Goal: Task Accomplishment & Management: Complete application form

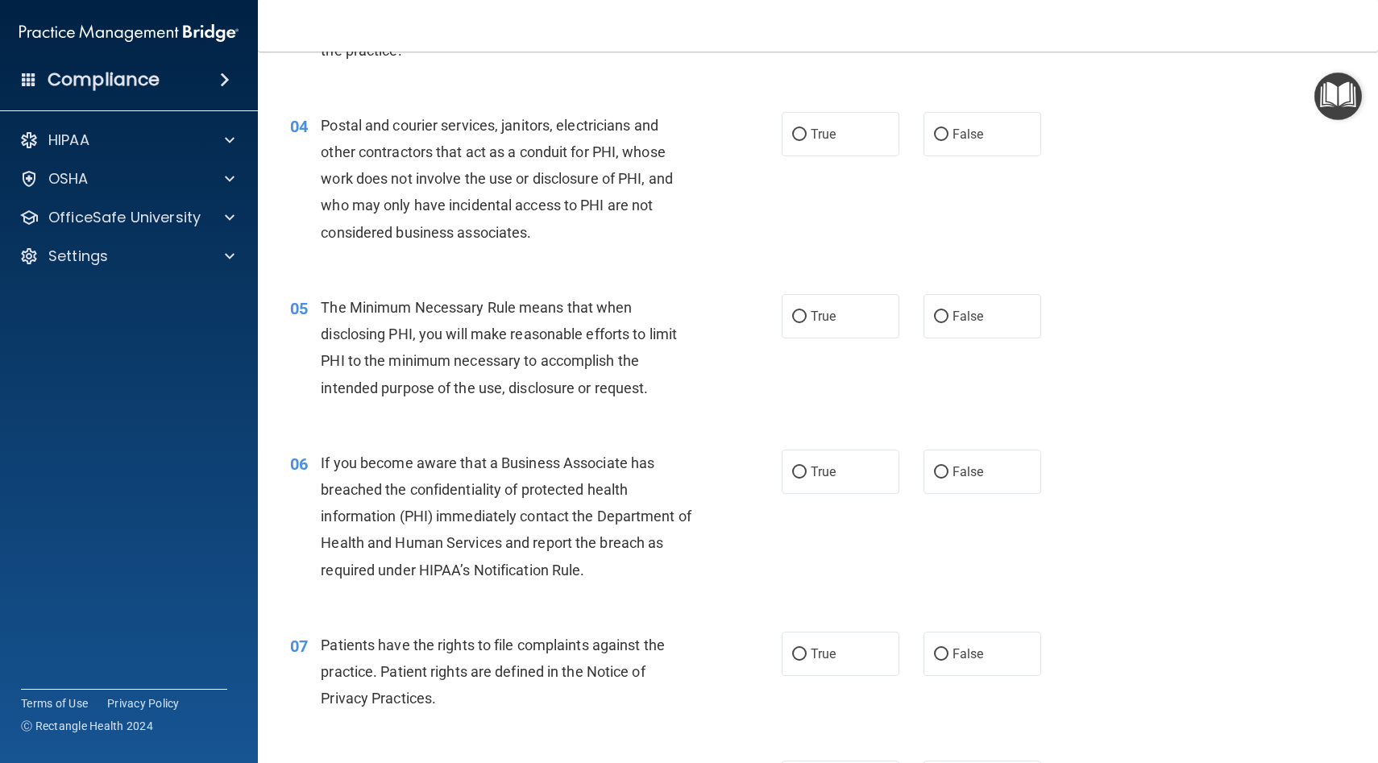
scroll to position [459, 0]
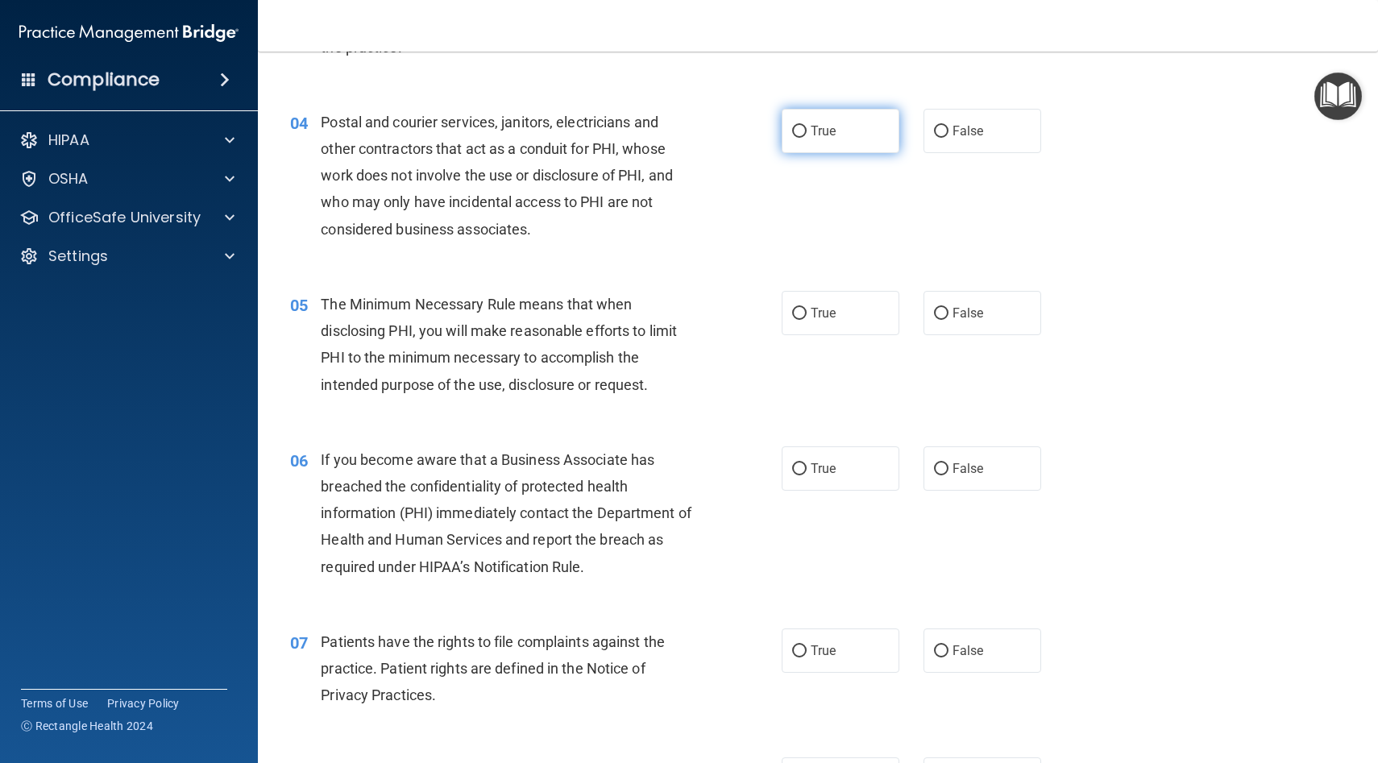
click at [821, 139] on label "True" at bounding box center [841, 131] width 118 height 44
click at [807, 138] on input "True" at bounding box center [799, 132] width 15 height 12
radio input "true"
click at [805, 323] on label "True" at bounding box center [841, 313] width 118 height 44
click at [805, 320] on input "True" at bounding box center [799, 314] width 15 height 12
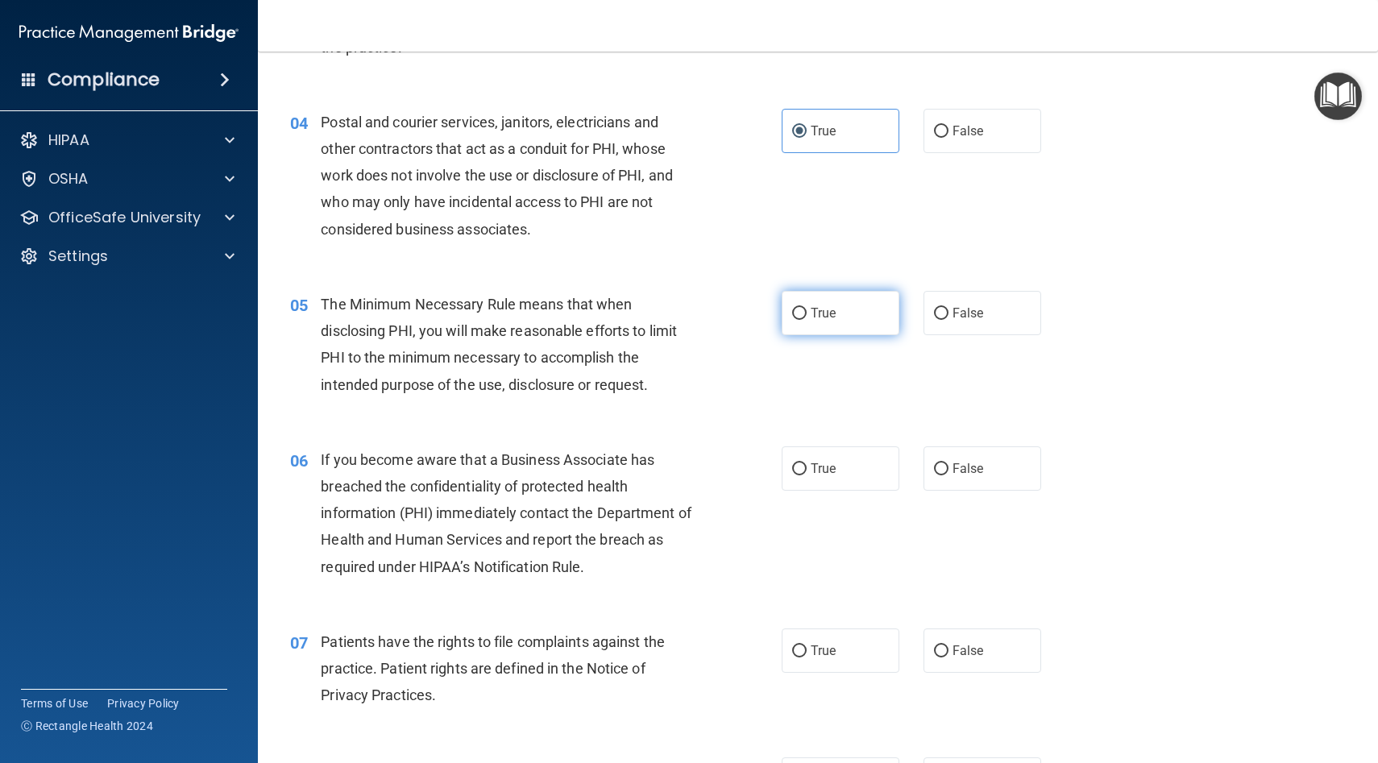
radio input "true"
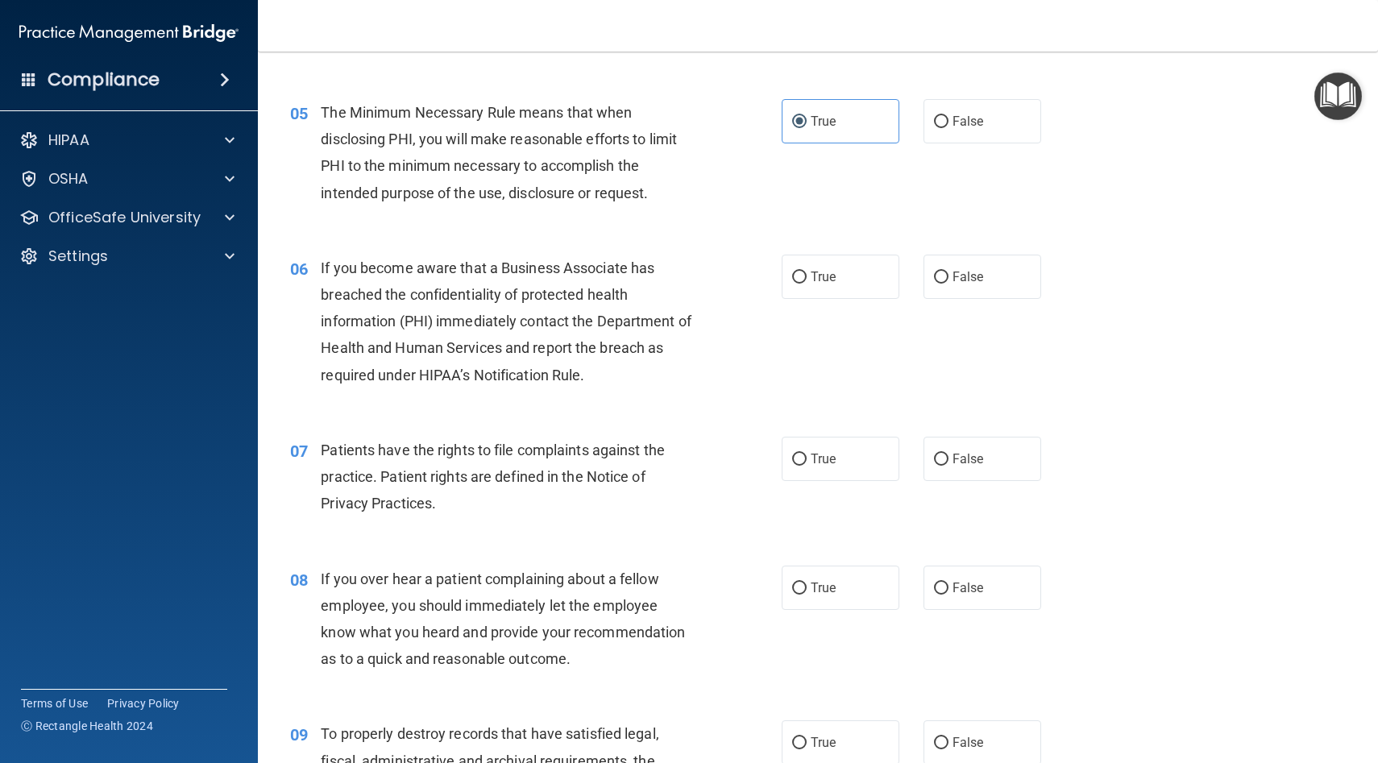
scroll to position [651, 0]
click at [962, 281] on span "False" at bounding box center [968, 275] width 31 height 15
click at [949, 281] on input "False" at bounding box center [941, 277] width 15 height 12
radio input "true"
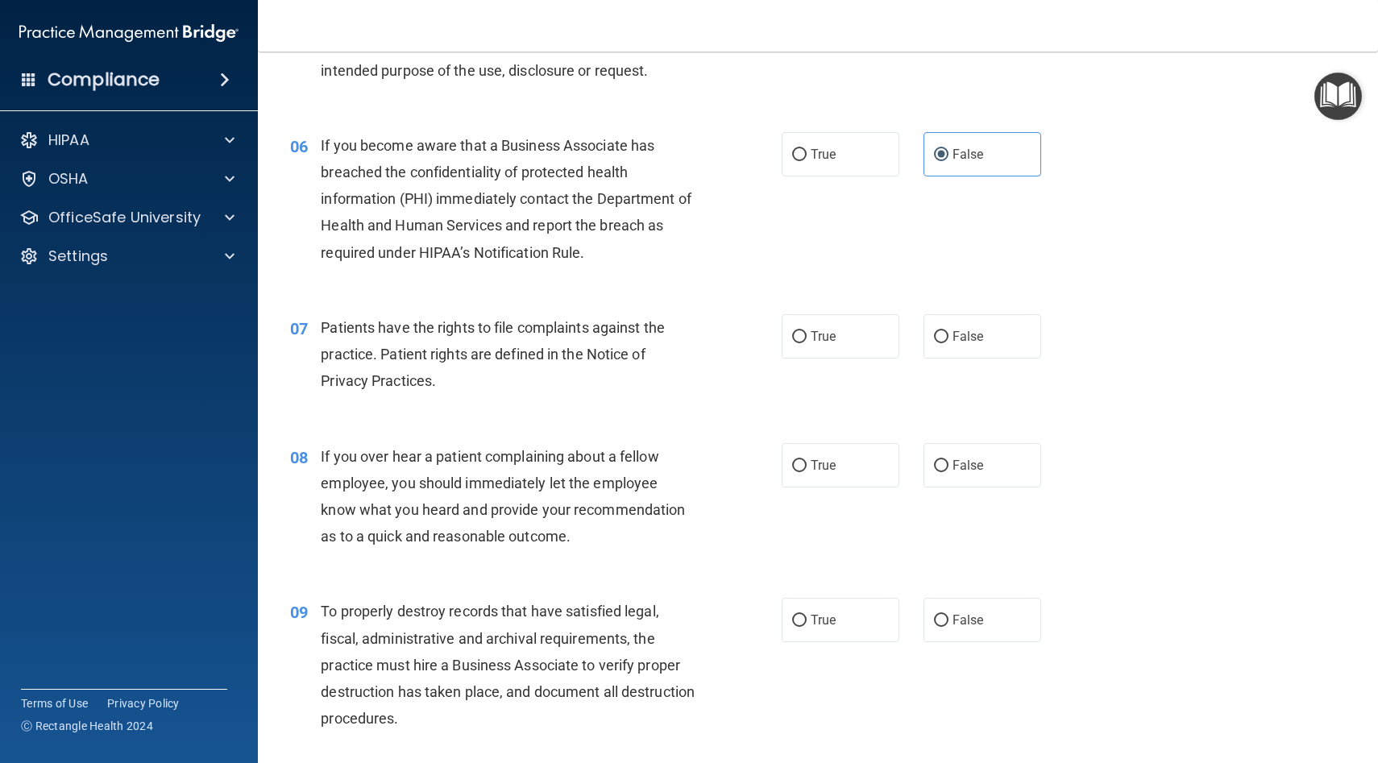
scroll to position [809, 0]
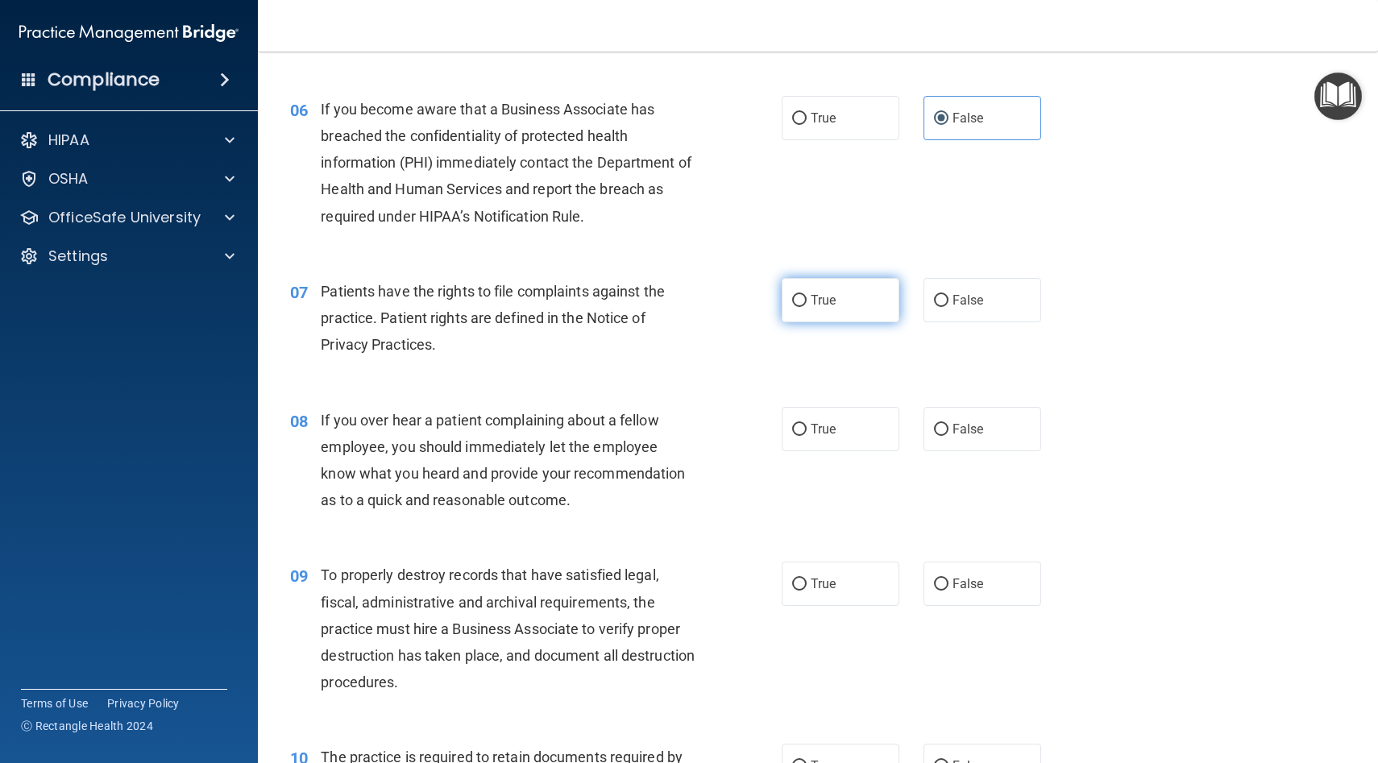
click at [808, 318] on label "True" at bounding box center [841, 300] width 118 height 44
click at [807, 307] on input "True" at bounding box center [799, 301] width 15 height 12
radio input "true"
click at [934, 431] on input "False" at bounding box center [941, 430] width 15 height 12
radio input "true"
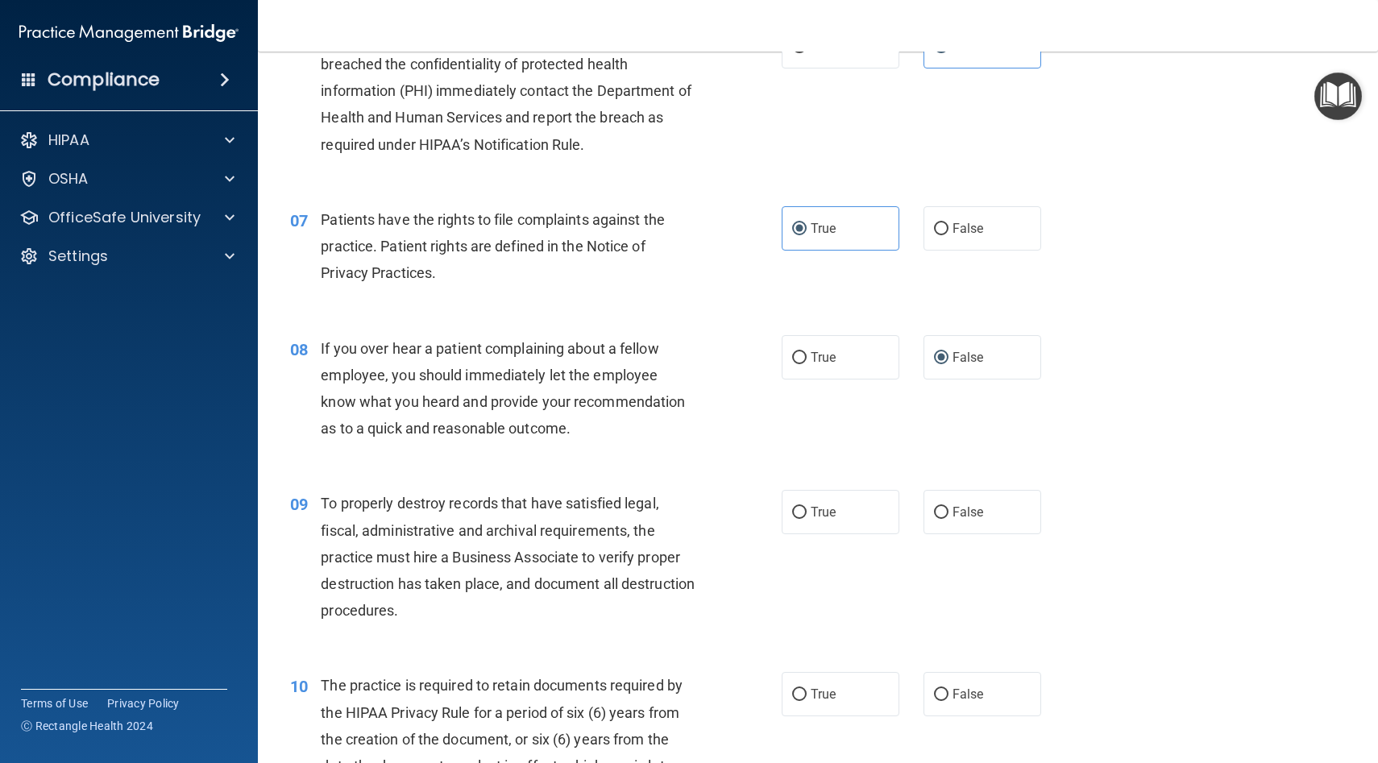
scroll to position [901, 0]
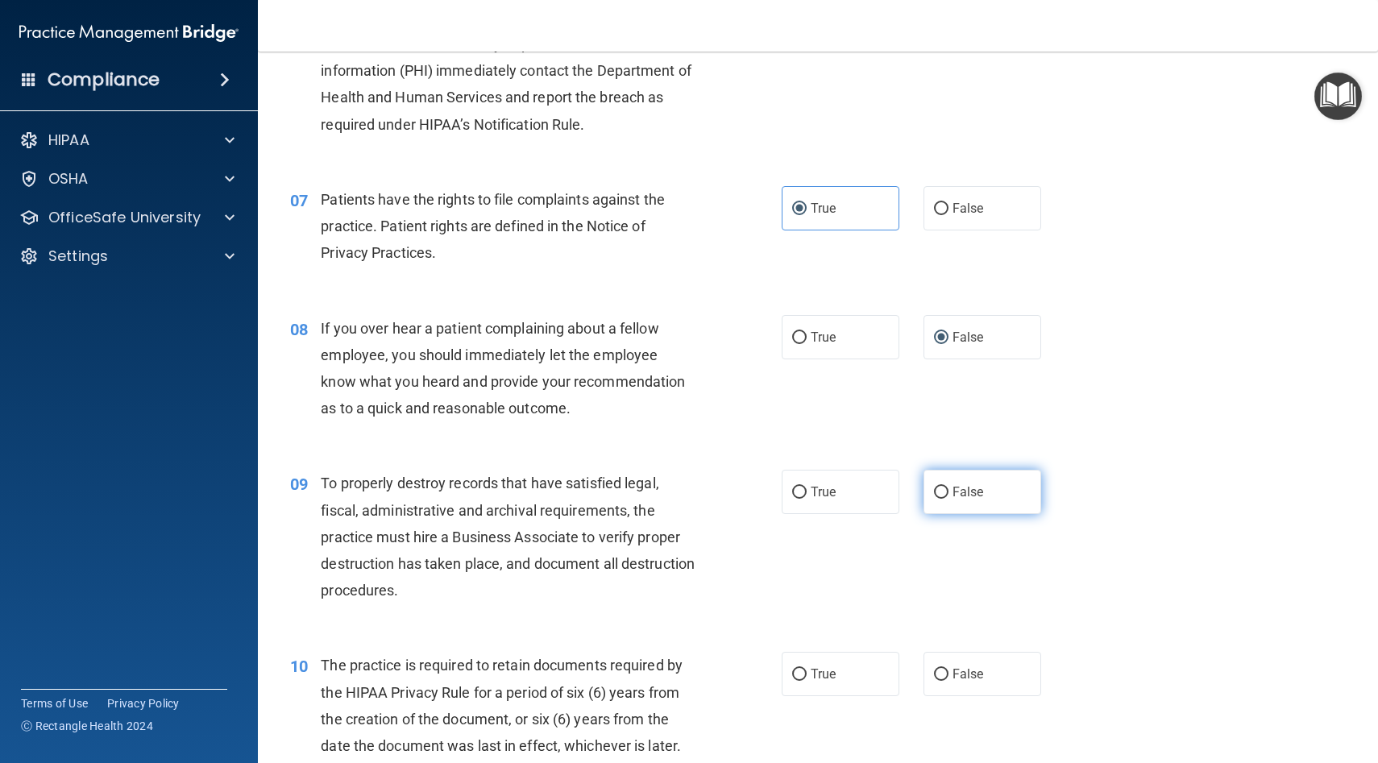
click at [952, 496] on label "False" at bounding box center [983, 492] width 118 height 44
click at [949, 496] on input "False" at bounding box center [941, 493] width 15 height 12
radio input "true"
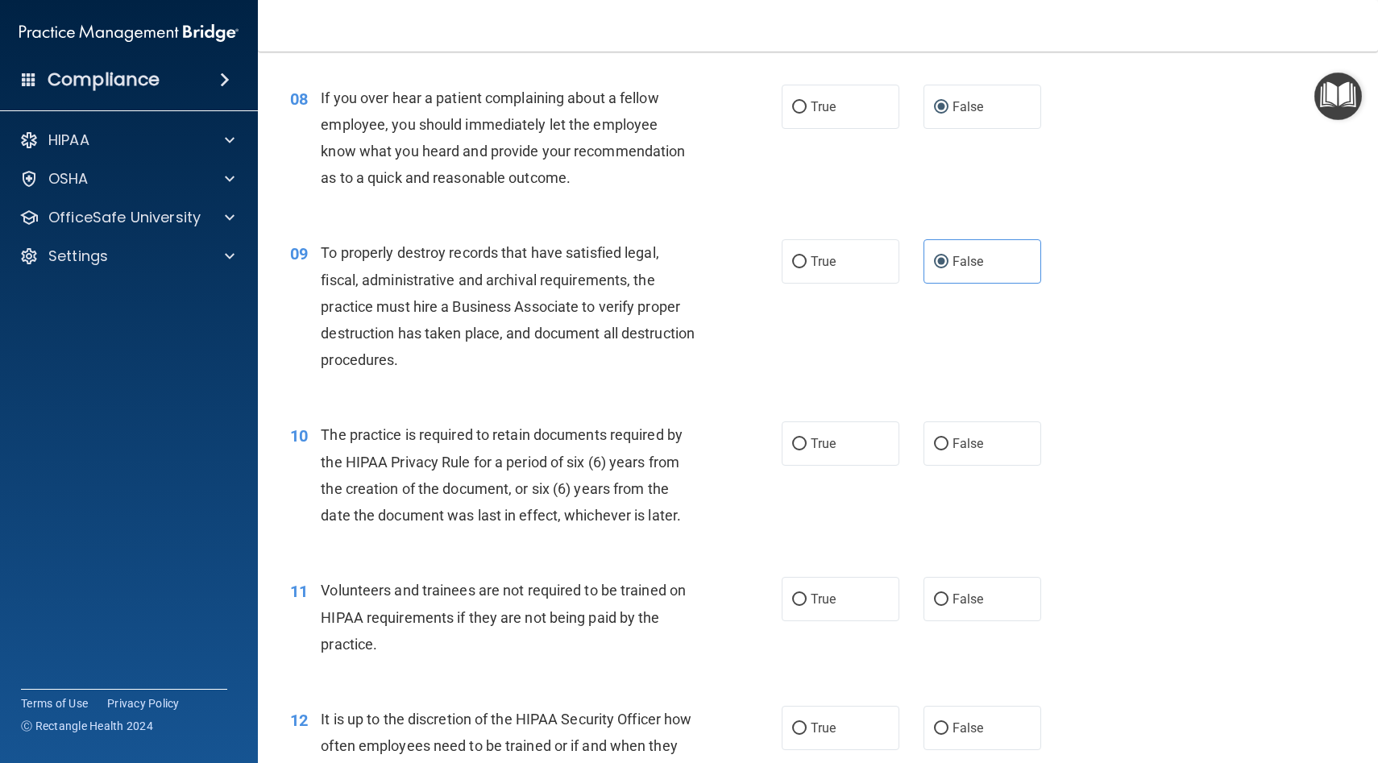
scroll to position [1138, 0]
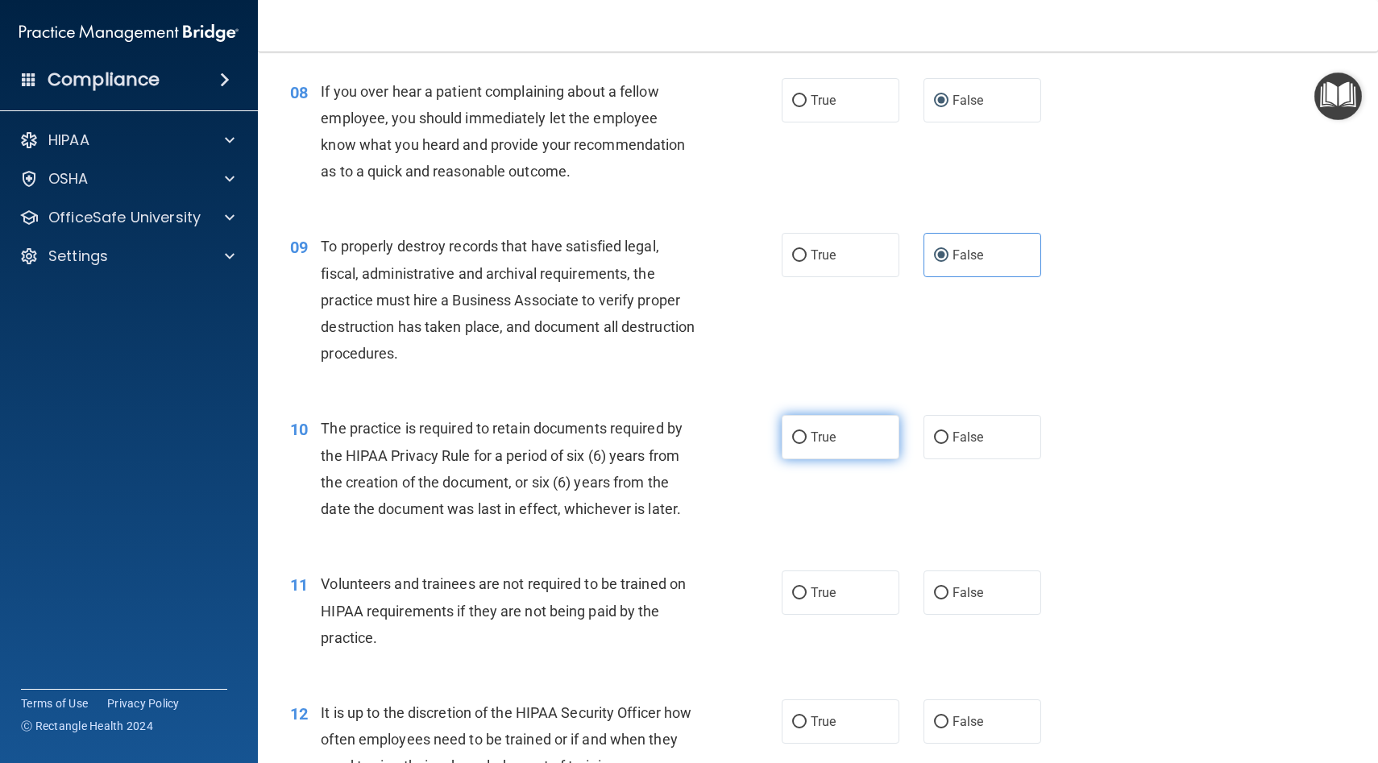
click at [833, 441] on span "True" at bounding box center [823, 437] width 25 height 15
click at [807, 441] on input "True" at bounding box center [799, 438] width 15 height 12
radio input "true"
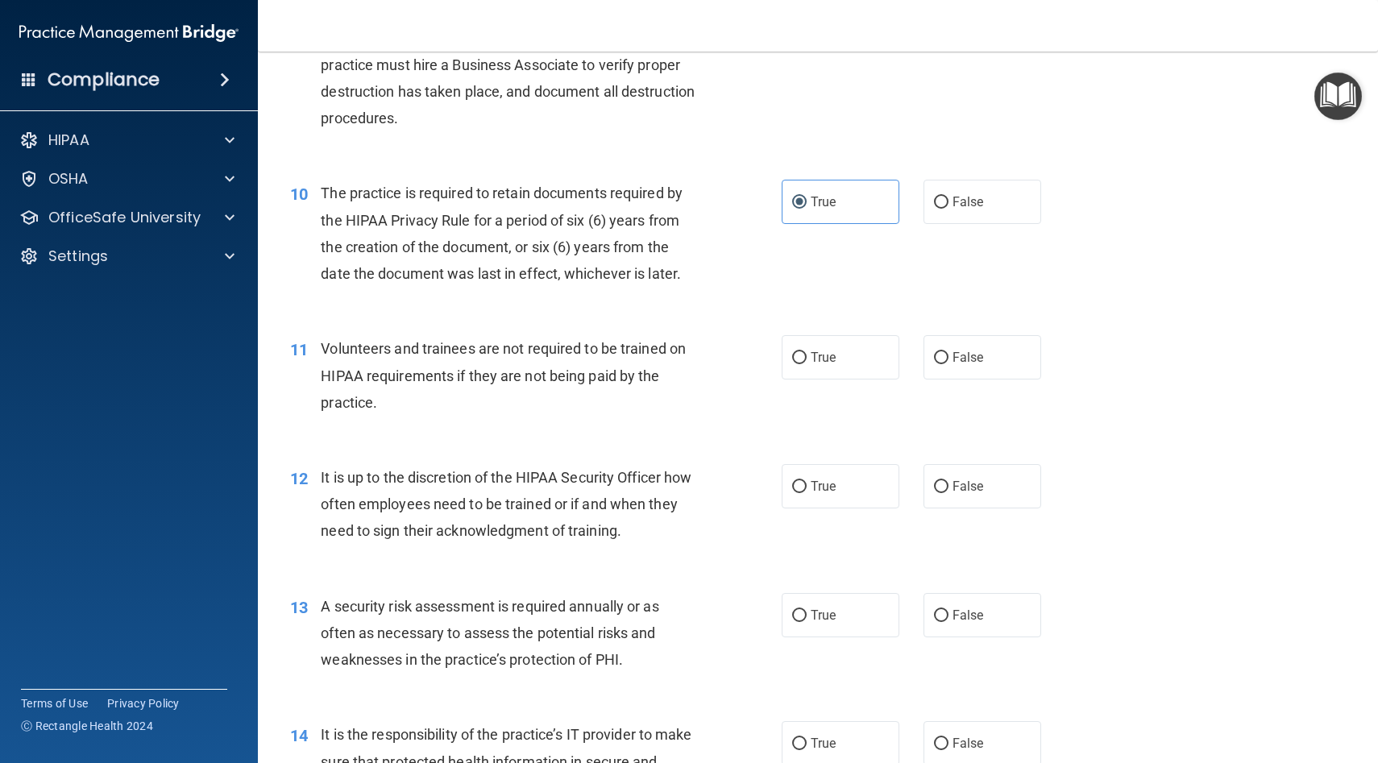
scroll to position [1391, 0]
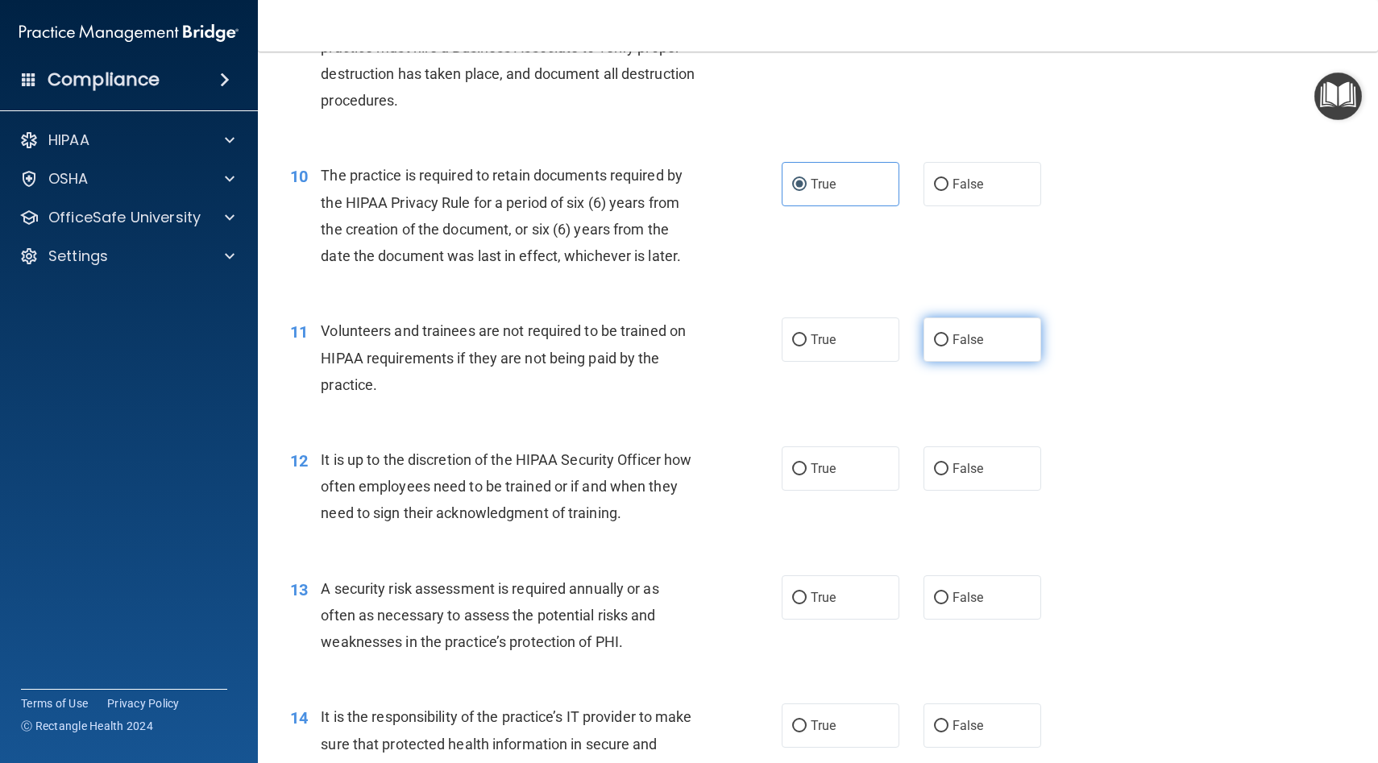
click at [981, 347] on span "False" at bounding box center [968, 339] width 31 height 15
click at [949, 347] on input "False" at bounding box center [941, 340] width 15 height 12
radio input "true"
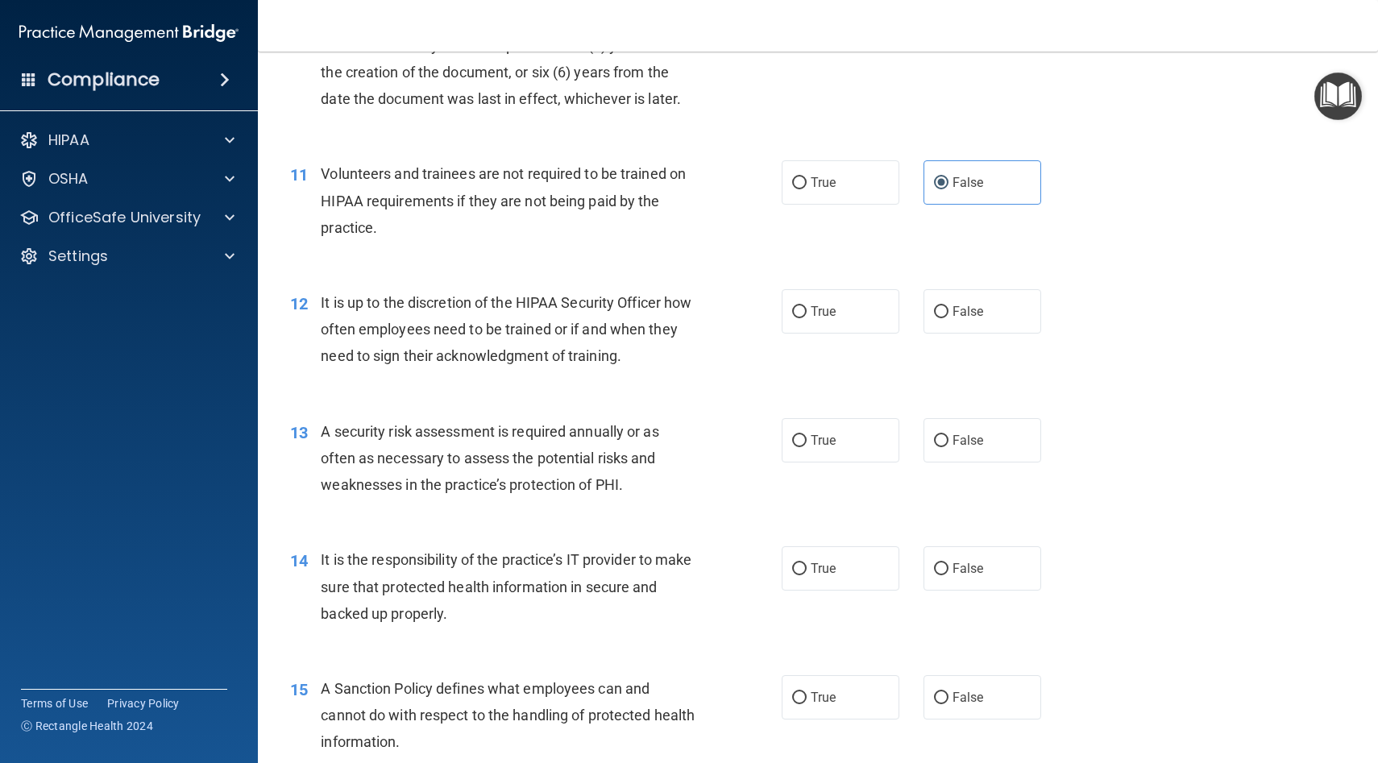
scroll to position [1551, 0]
click at [947, 318] on label "False" at bounding box center [983, 309] width 118 height 44
click at [947, 316] on input "False" at bounding box center [941, 310] width 15 height 12
radio input "true"
click at [811, 452] on label "True" at bounding box center [841, 438] width 118 height 44
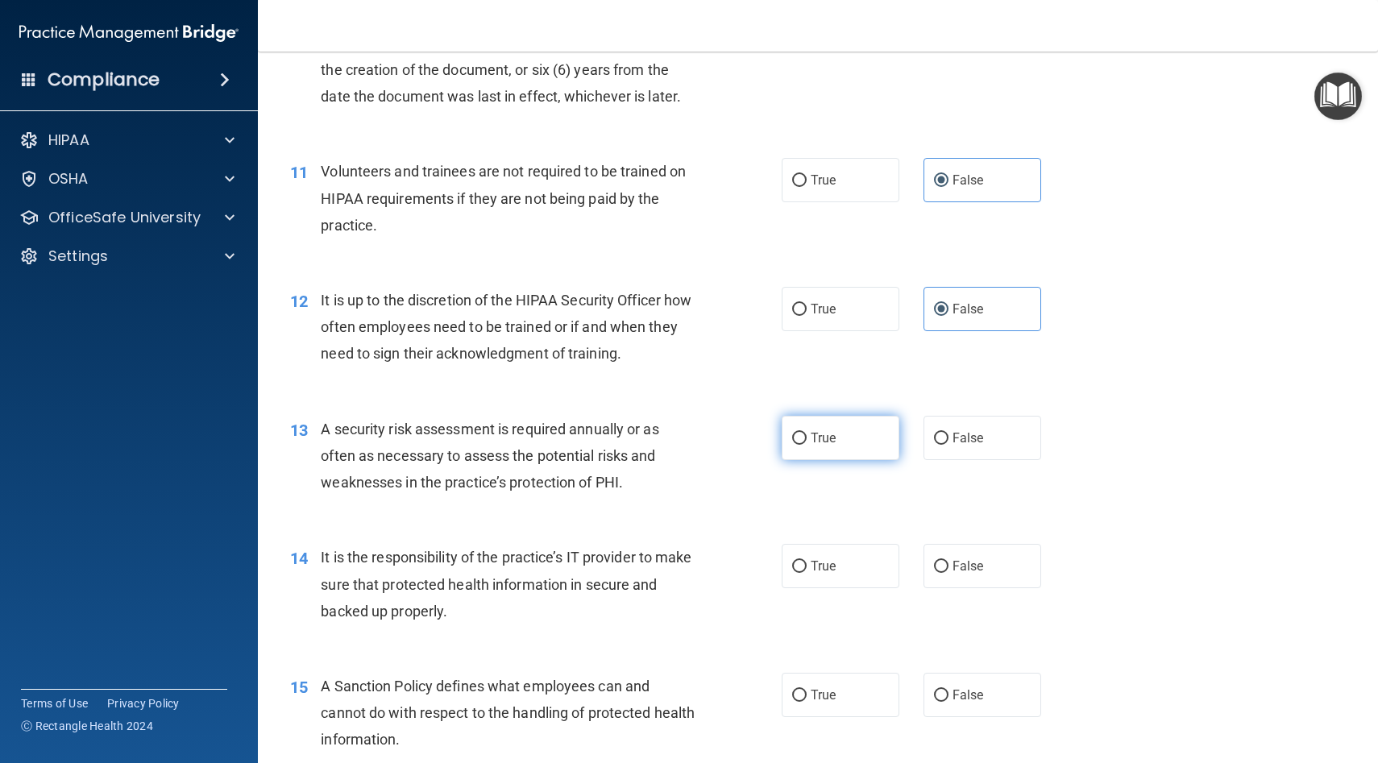
click at [807, 445] on input "True" at bounding box center [799, 439] width 15 height 12
radio input "true"
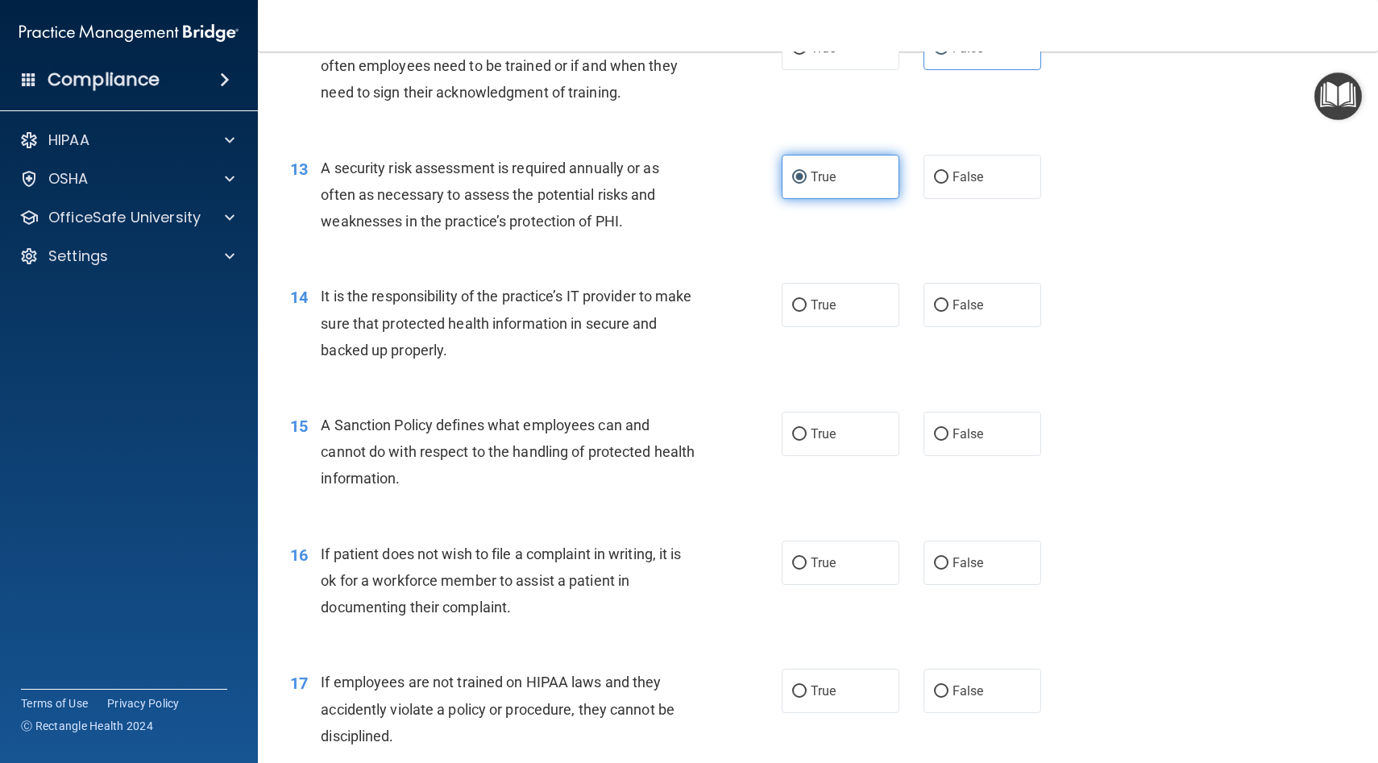
scroll to position [1810, 0]
click at [805, 306] on input "True" at bounding box center [799, 308] width 15 height 12
radio input "true"
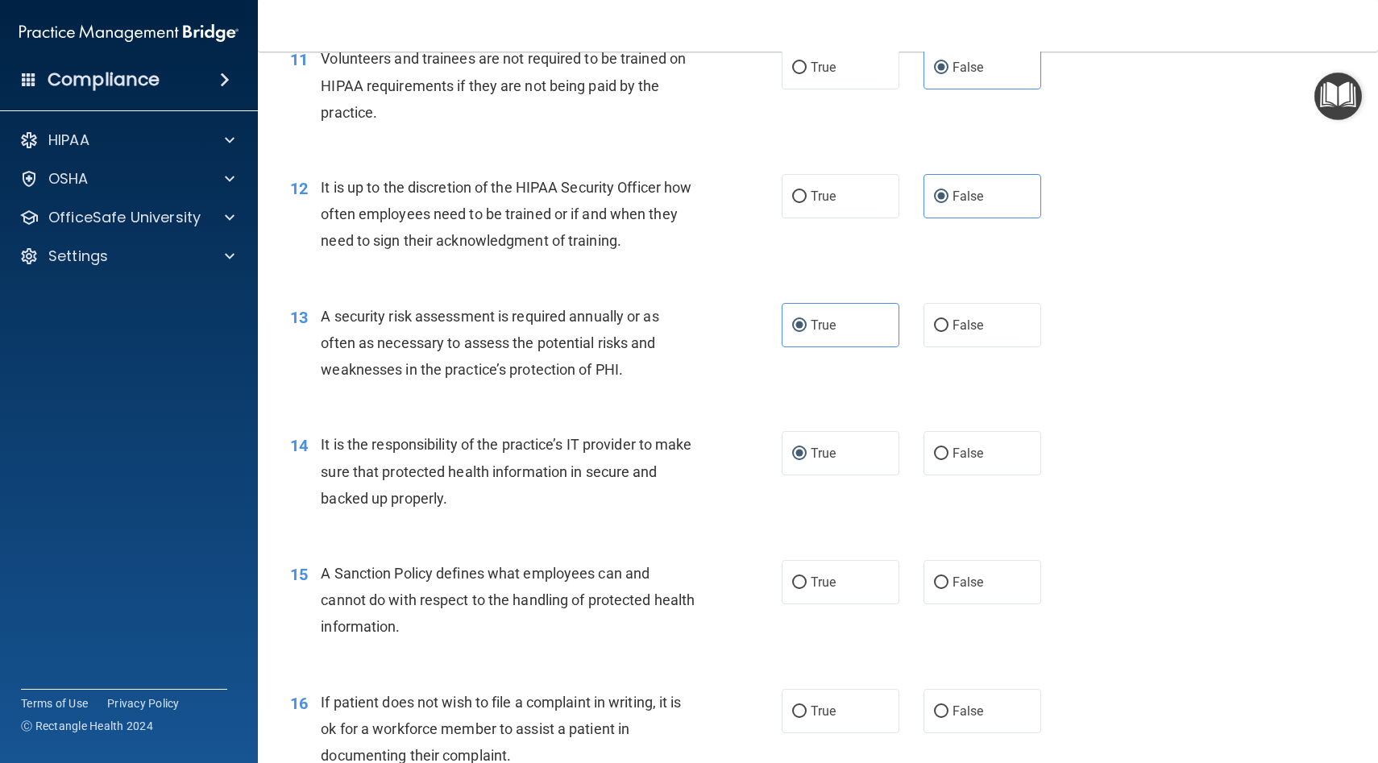
scroll to position [1660, 0]
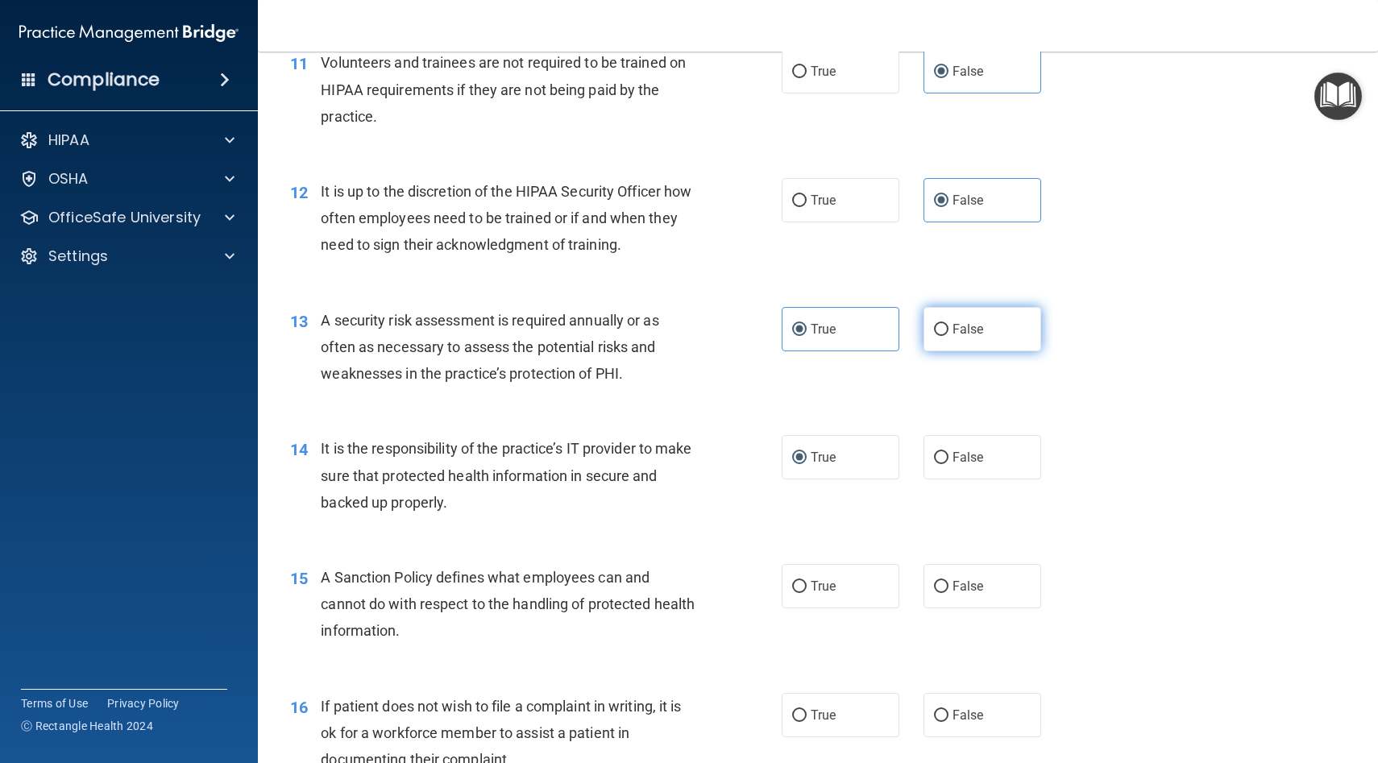
click at [996, 331] on label "False" at bounding box center [983, 329] width 118 height 44
click at [949, 331] on input "False" at bounding box center [941, 330] width 15 height 12
radio input "true"
radio input "false"
click at [963, 458] on span "False" at bounding box center [968, 457] width 31 height 15
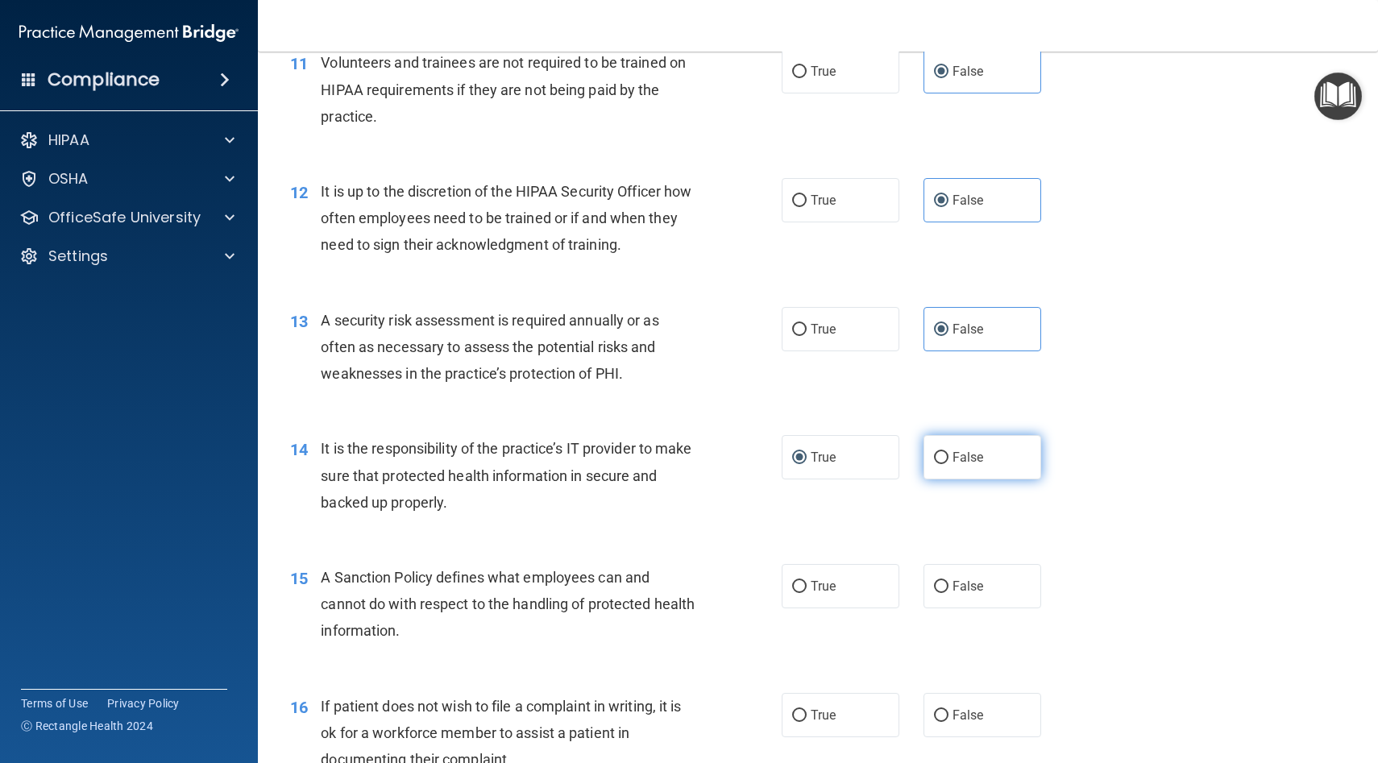
click at [949, 458] on input "False" at bounding box center [941, 458] width 15 height 12
radio input "true"
radio input "false"
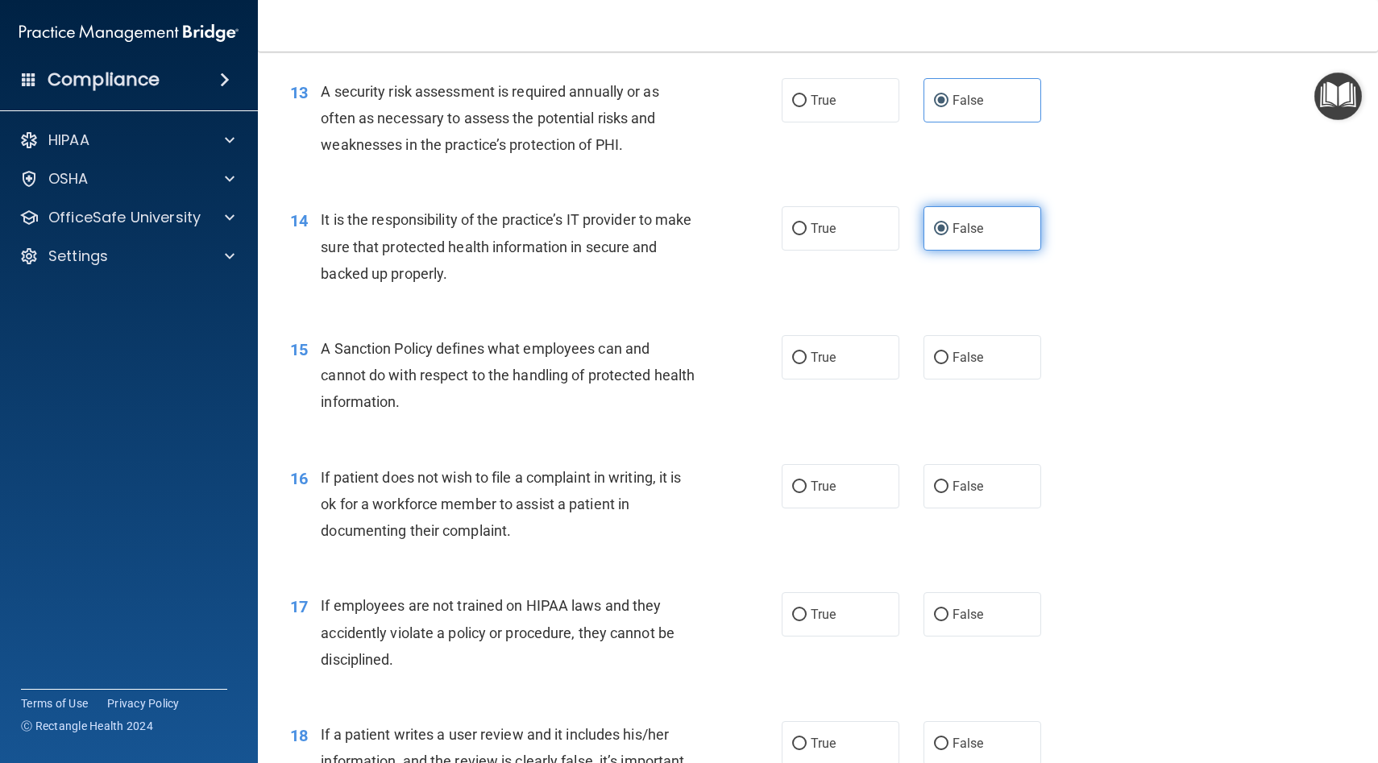
scroll to position [1894, 0]
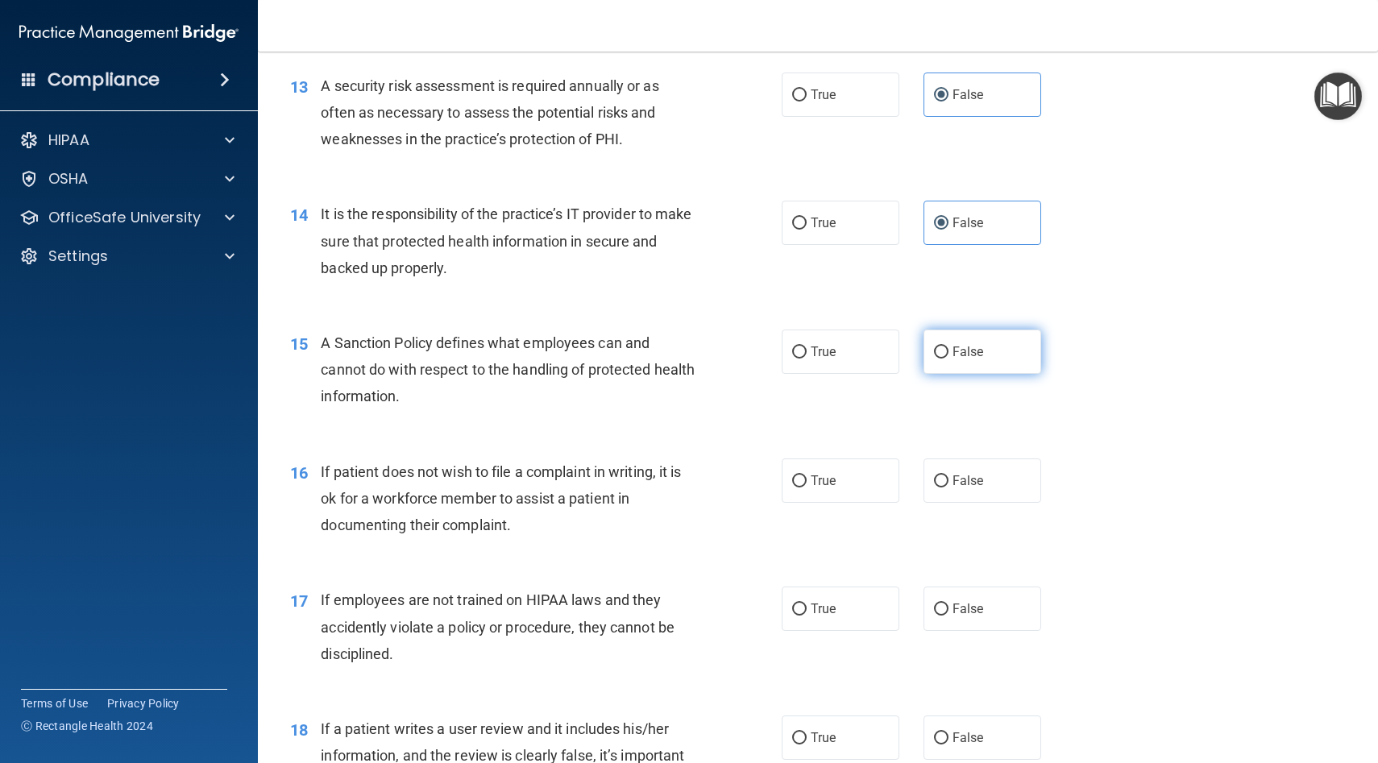
click at [969, 359] on label "False" at bounding box center [983, 352] width 118 height 44
click at [949, 359] on input "False" at bounding box center [941, 353] width 15 height 12
radio input "true"
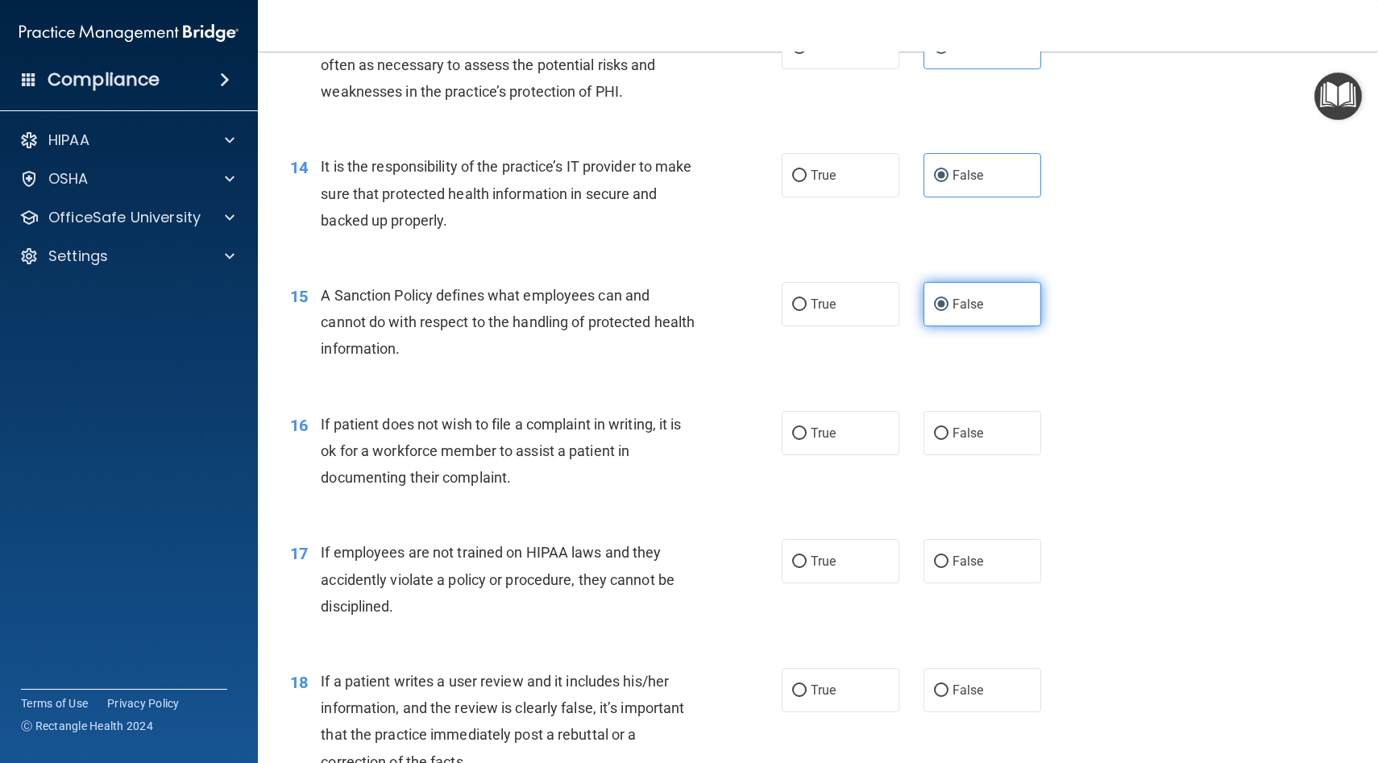
scroll to position [1944, 0]
click at [837, 417] on label "True" at bounding box center [841, 431] width 118 height 44
click at [807, 426] on input "True" at bounding box center [799, 432] width 15 height 12
radio input "true"
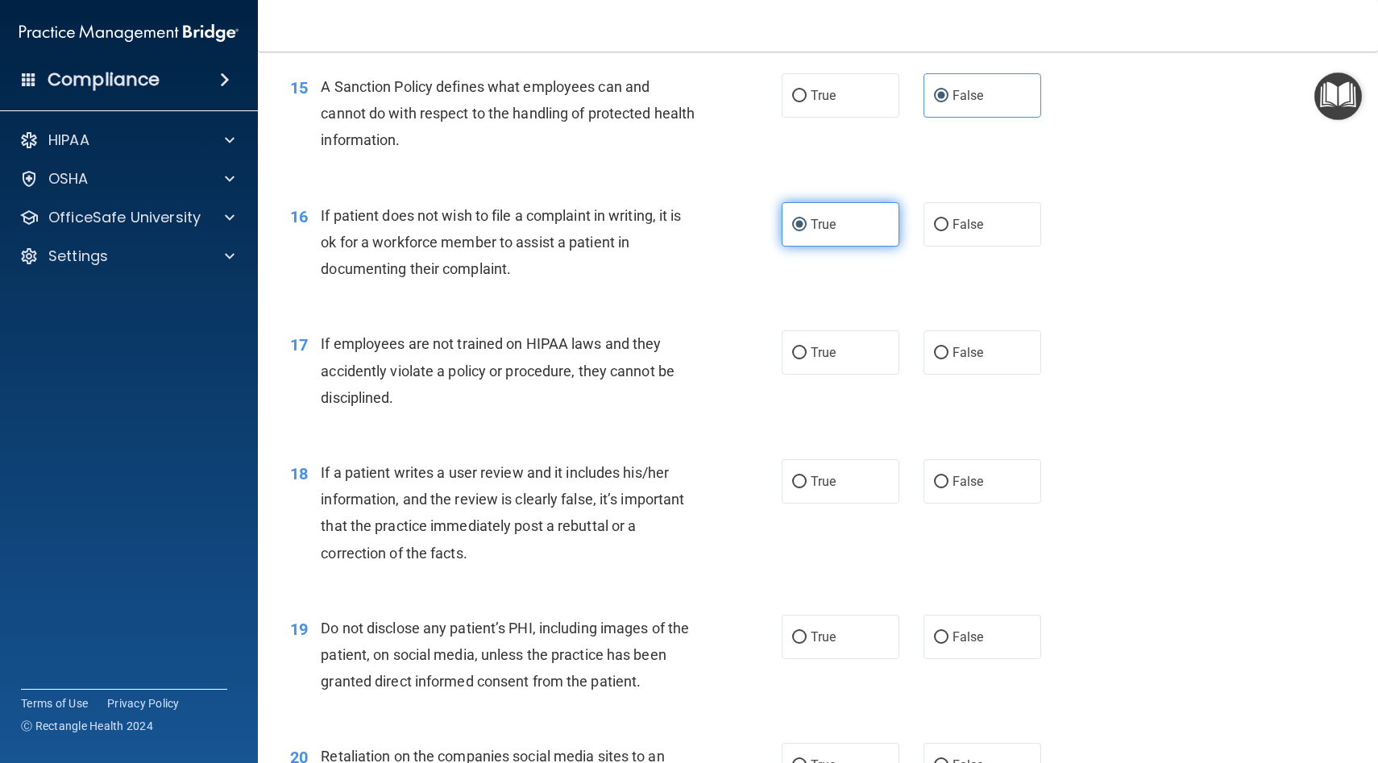
scroll to position [2186, 0]
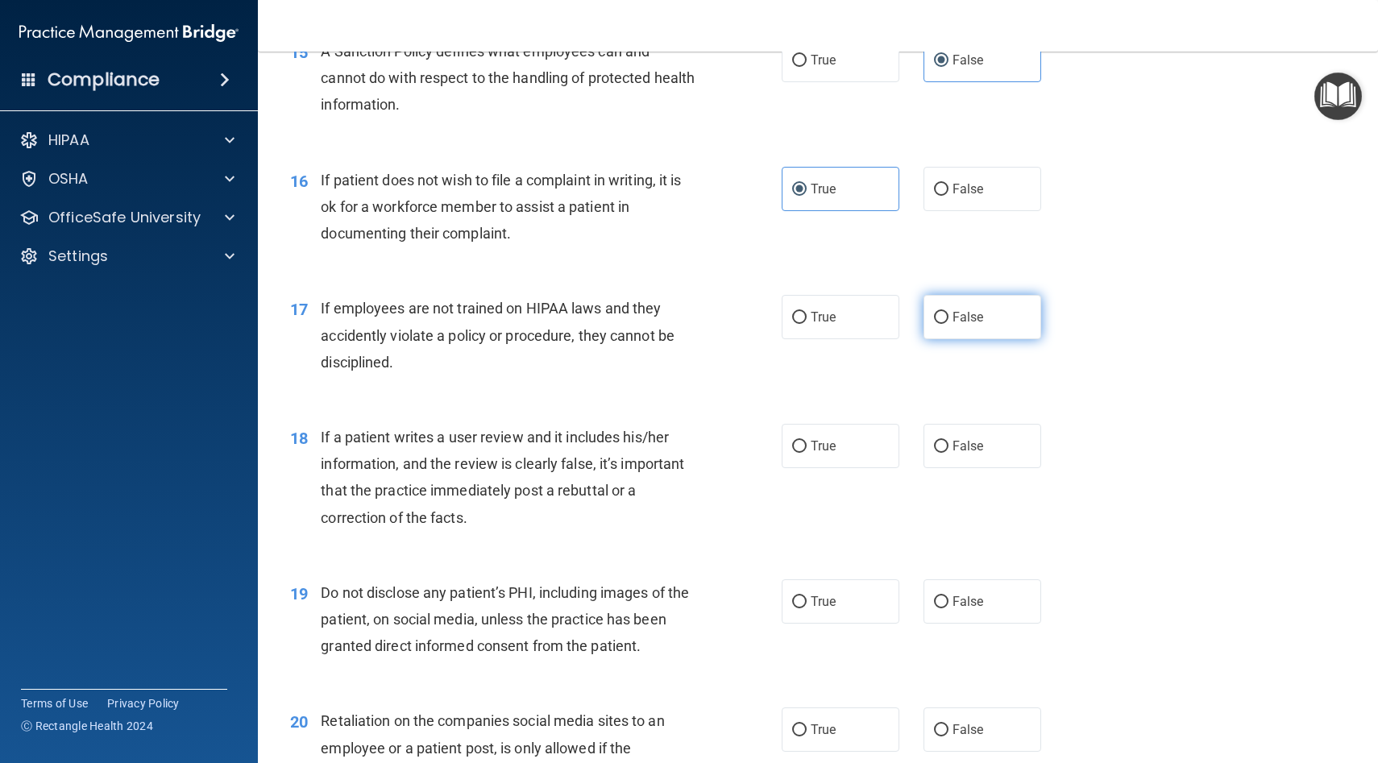
click at [953, 315] on span "False" at bounding box center [968, 317] width 31 height 15
click at [949, 315] on input "False" at bounding box center [941, 318] width 15 height 12
radio input "true"
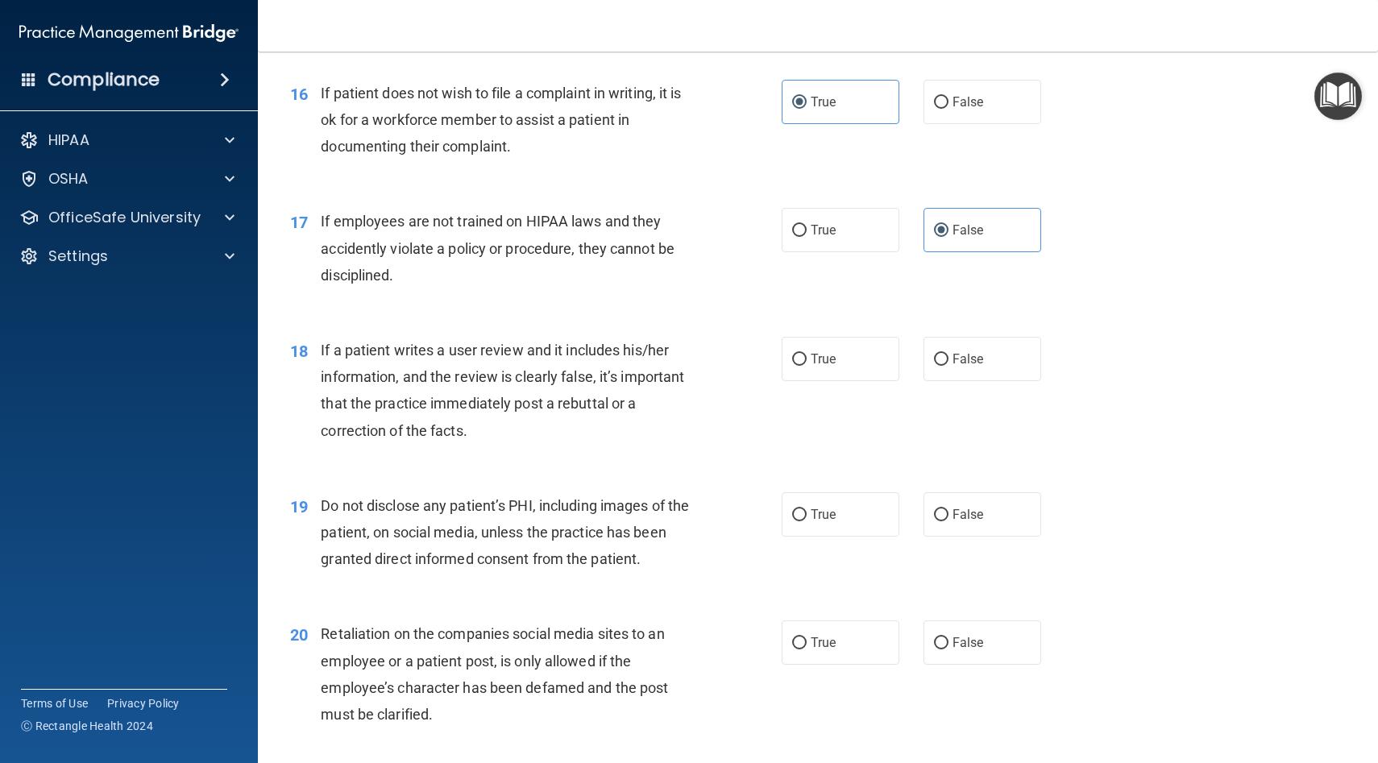
scroll to position [2275, 0]
click at [948, 364] on input "False" at bounding box center [941, 358] width 15 height 12
radio input "true"
click at [793, 505] on label "True" at bounding box center [841, 513] width 118 height 44
click at [793, 508] on input "True" at bounding box center [799, 514] width 15 height 12
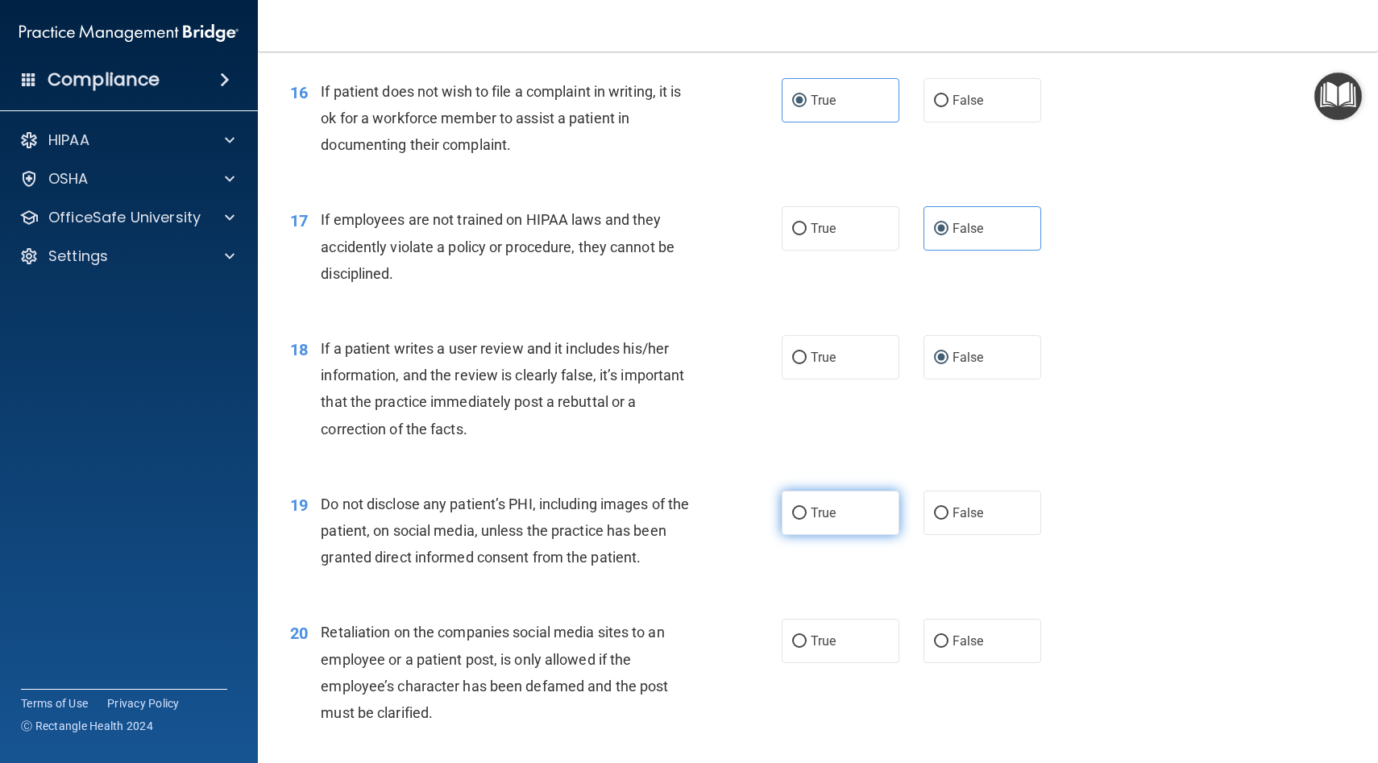
radio input "true"
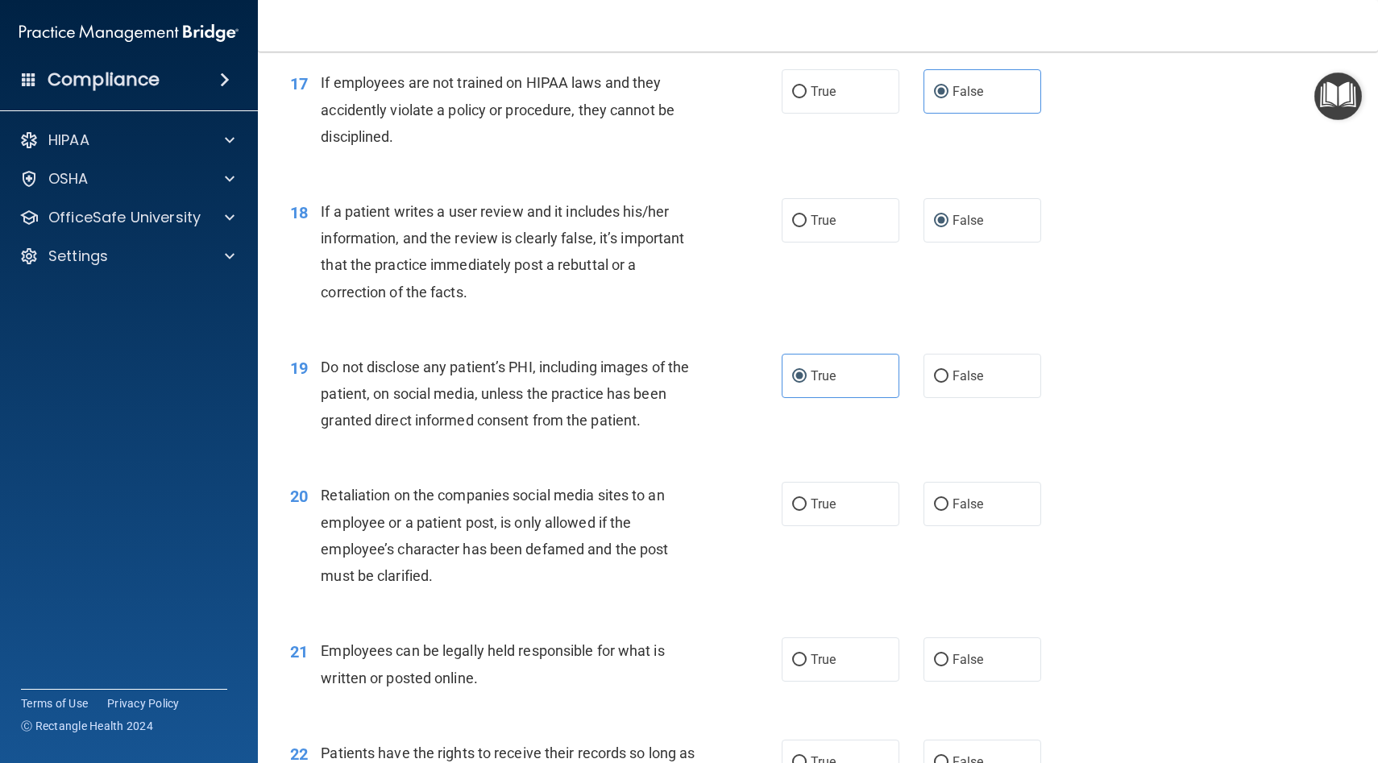
scroll to position [2417, 0]
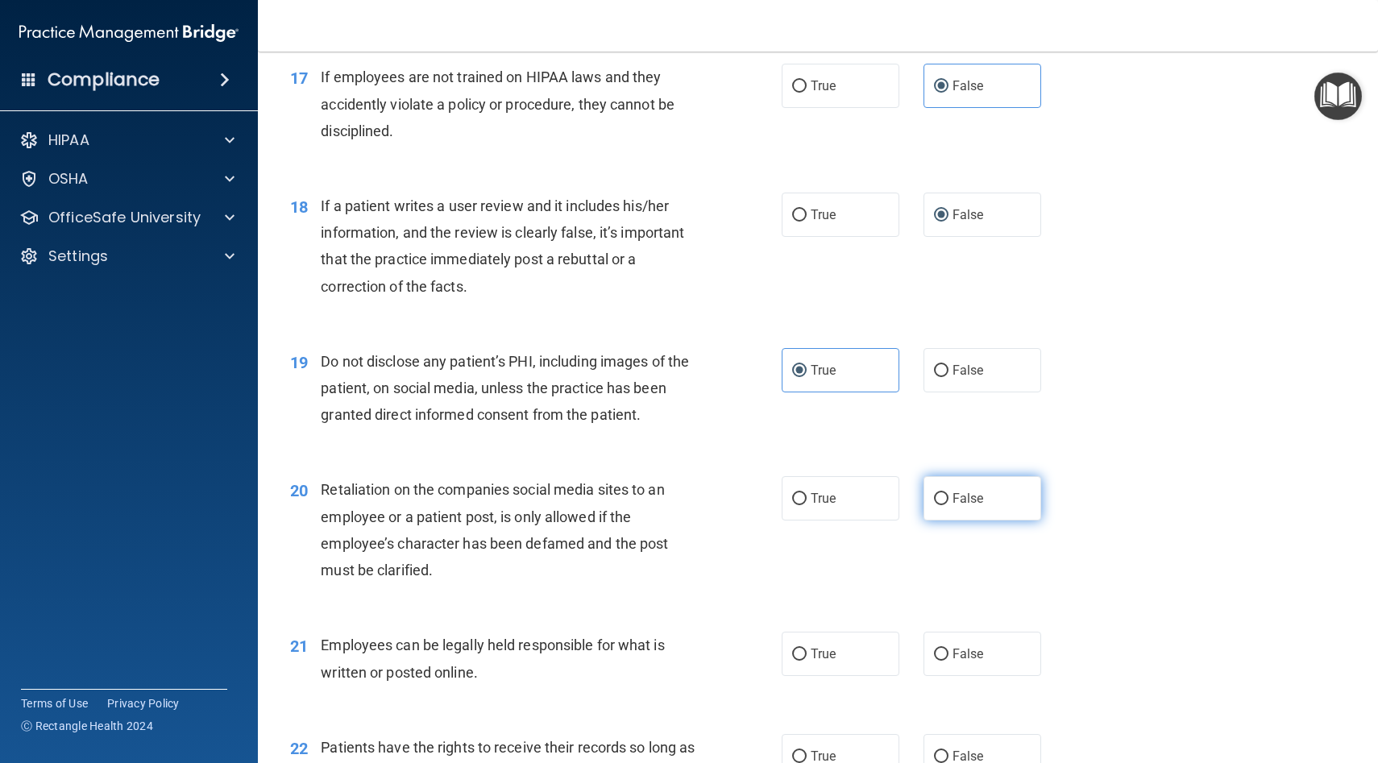
click at [976, 484] on label "False" at bounding box center [983, 498] width 118 height 44
click at [949, 493] on input "False" at bounding box center [941, 499] width 15 height 12
radio input "true"
click at [823, 645] on label "True" at bounding box center [841, 654] width 118 height 44
click at [807, 649] on input "True" at bounding box center [799, 655] width 15 height 12
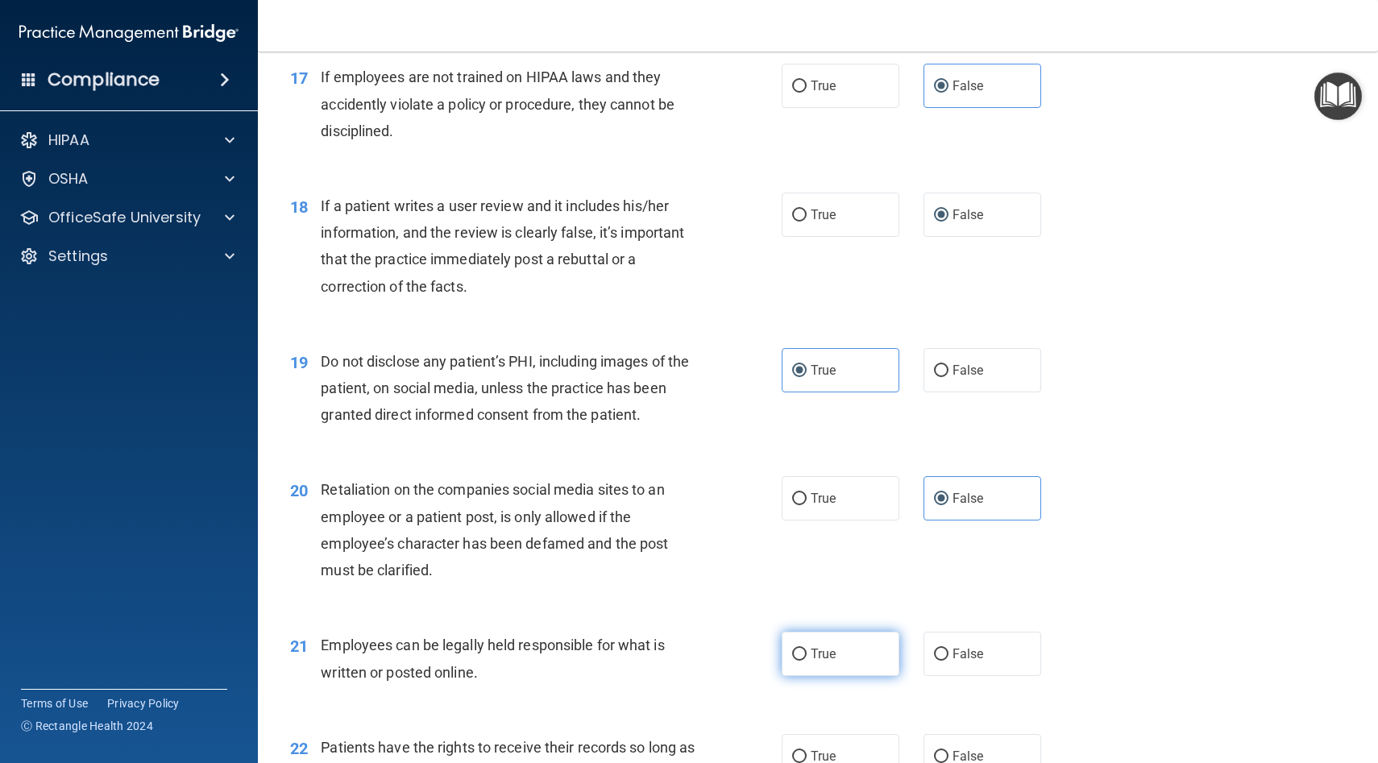
radio input "true"
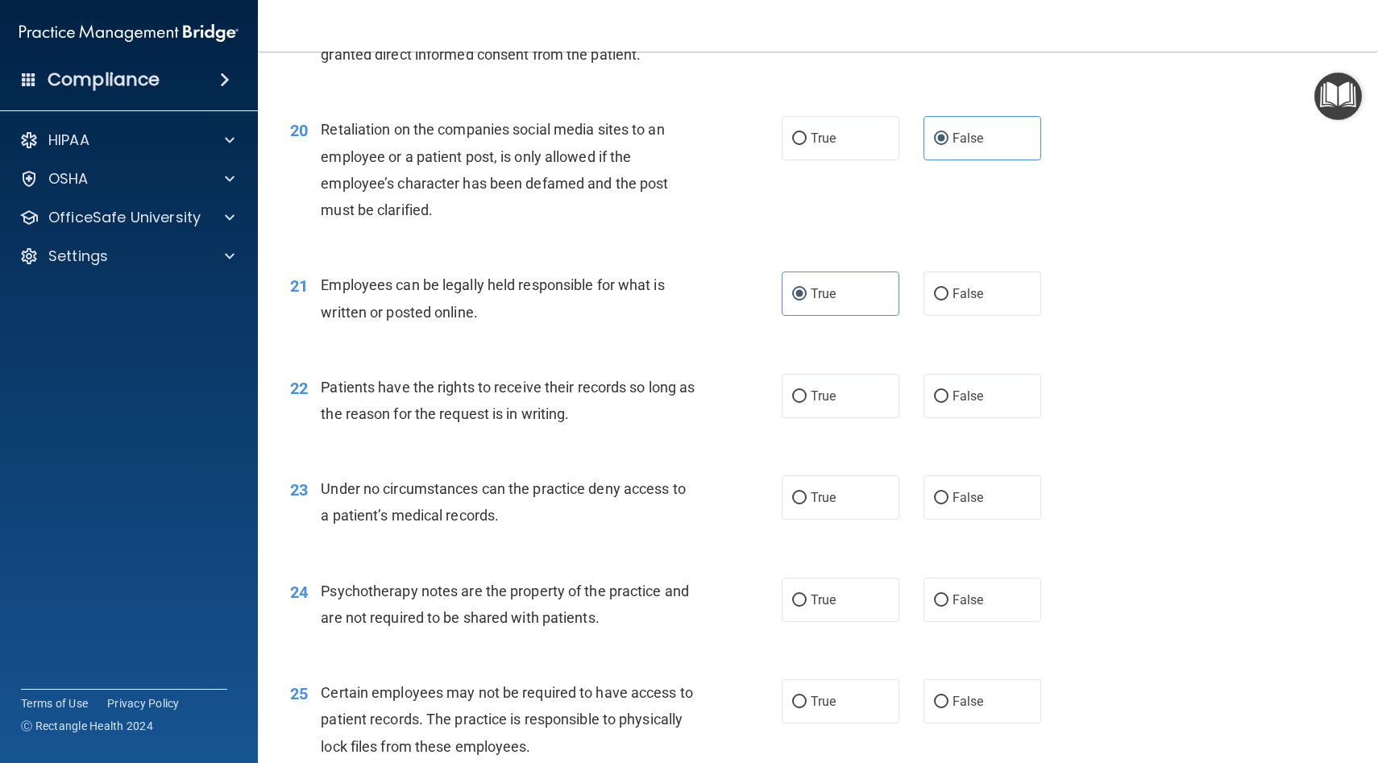
scroll to position [2779, 0]
click at [959, 407] on label "False" at bounding box center [983, 394] width 118 height 44
click at [949, 401] on input "False" at bounding box center [941, 395] width 15 height 12
radio input "true"
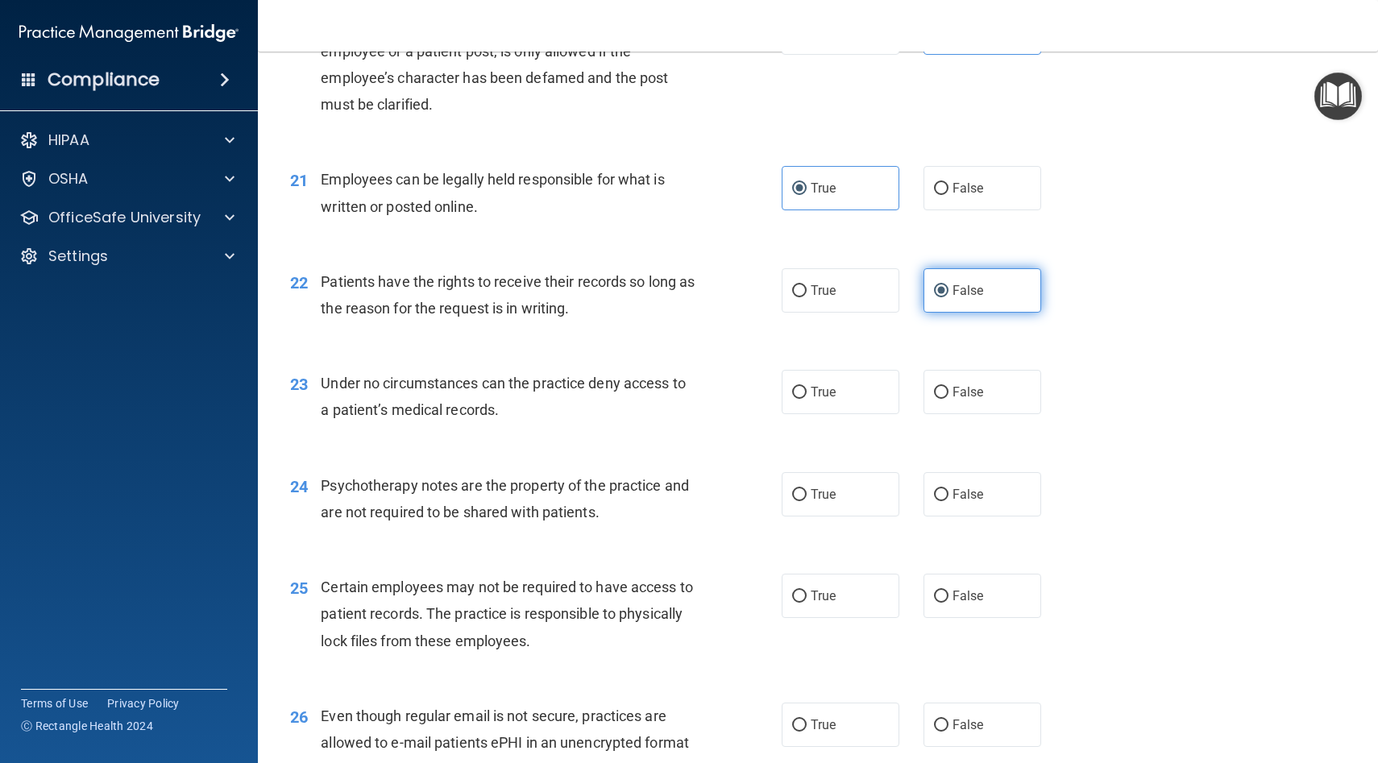
scroll to position [2885, 0]
click at [955, 400] on label "False" at bounding box center [983, 390] width 118 height 44
click at [949, 397] on input "False" at bounding box center [941, 391] width 15 height 12
radio input "true"
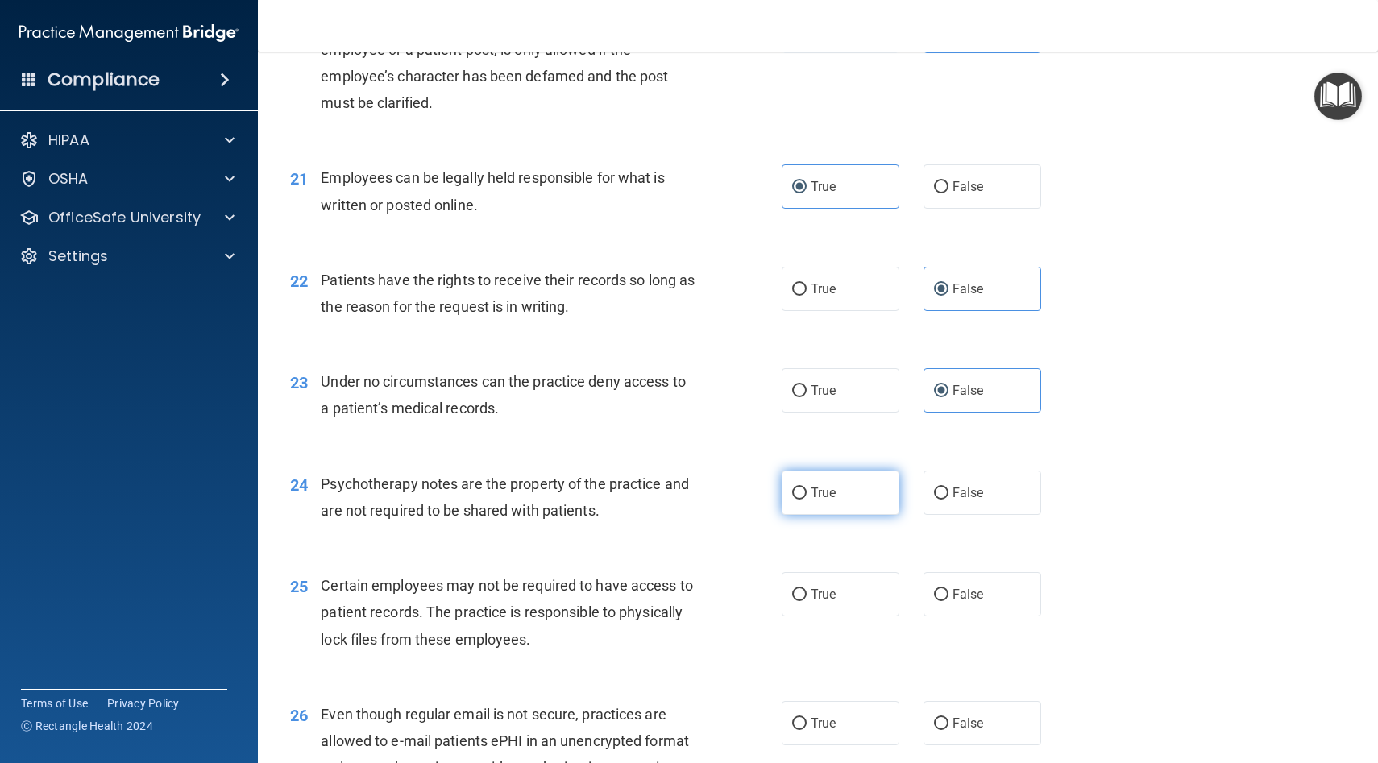
click at [833, 499] on span "True" at bounding box center [823, 492] width 25 height 15
click at [807, 499] on input "True" at bounding box center [799, 494] width 15 height 12
radio input "true"
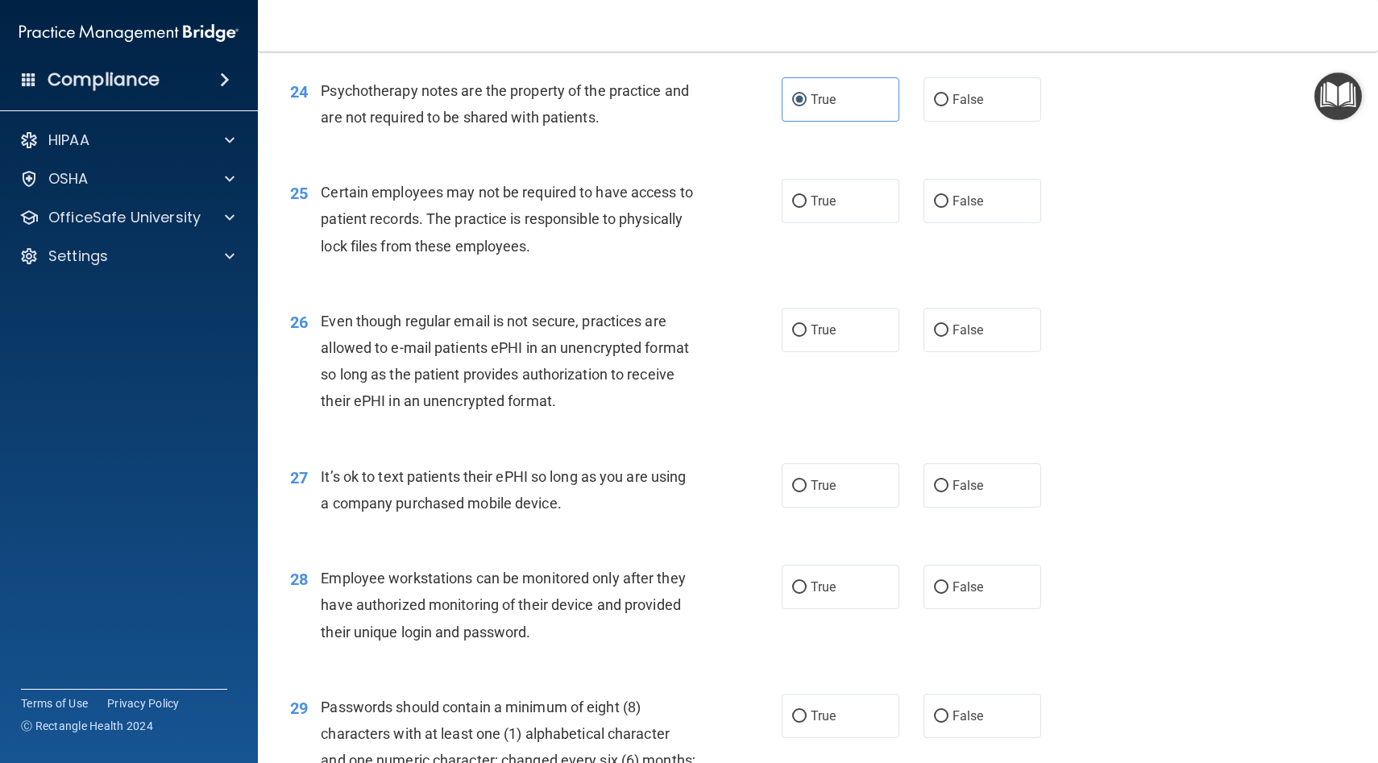
scroll to position [3281, 0]
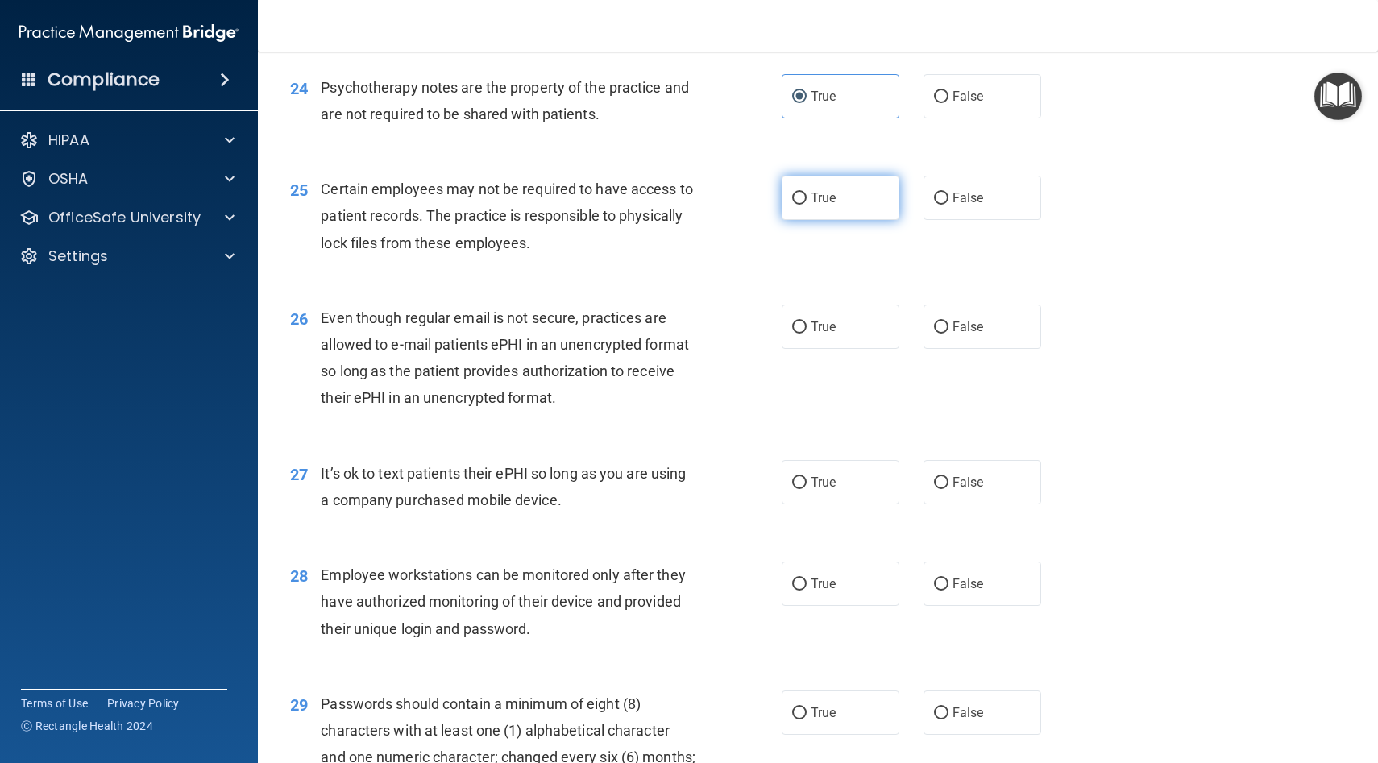
click at [841, 210] on label "True" at bounding box center [841, 198] width 118 height 44
click at [807, 205] on input "True" at bounding box center [799, 199] width 15 height 12
radio input "true"
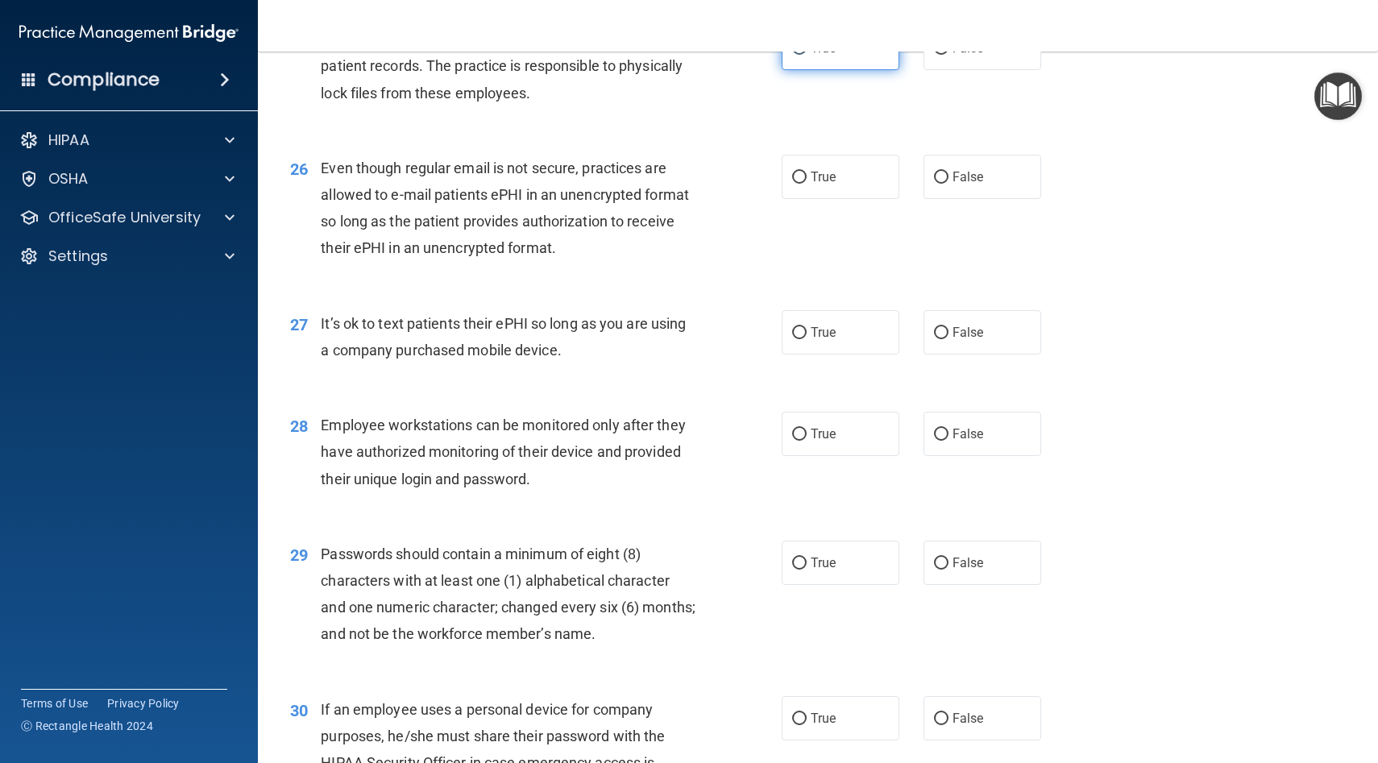
scroll to position [3455, 0]
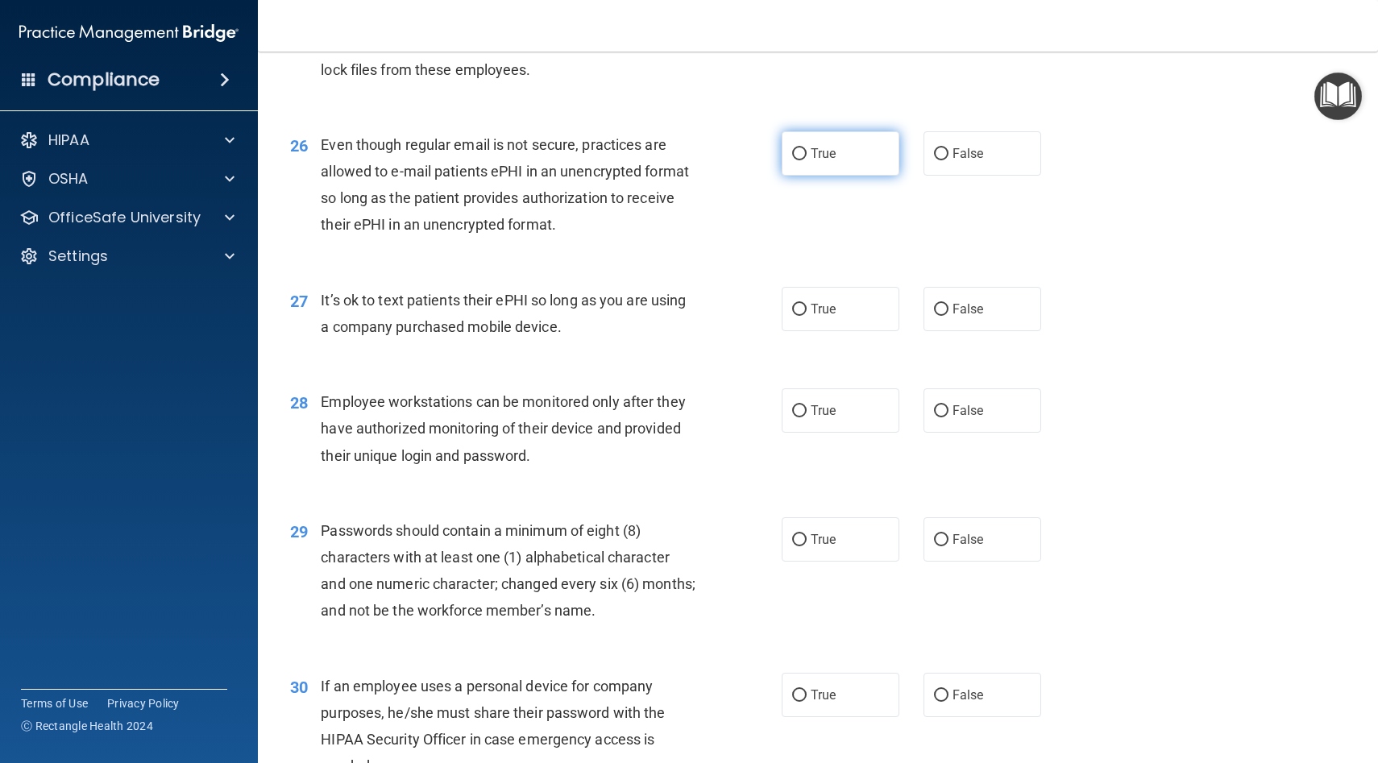
click at [838, 171] on label "True" at bounding box center [841, 153] width 118 height 44
click at [807, 160] on input "True" at bounding box center [799, 154] width 15 height 12
radio input "true"
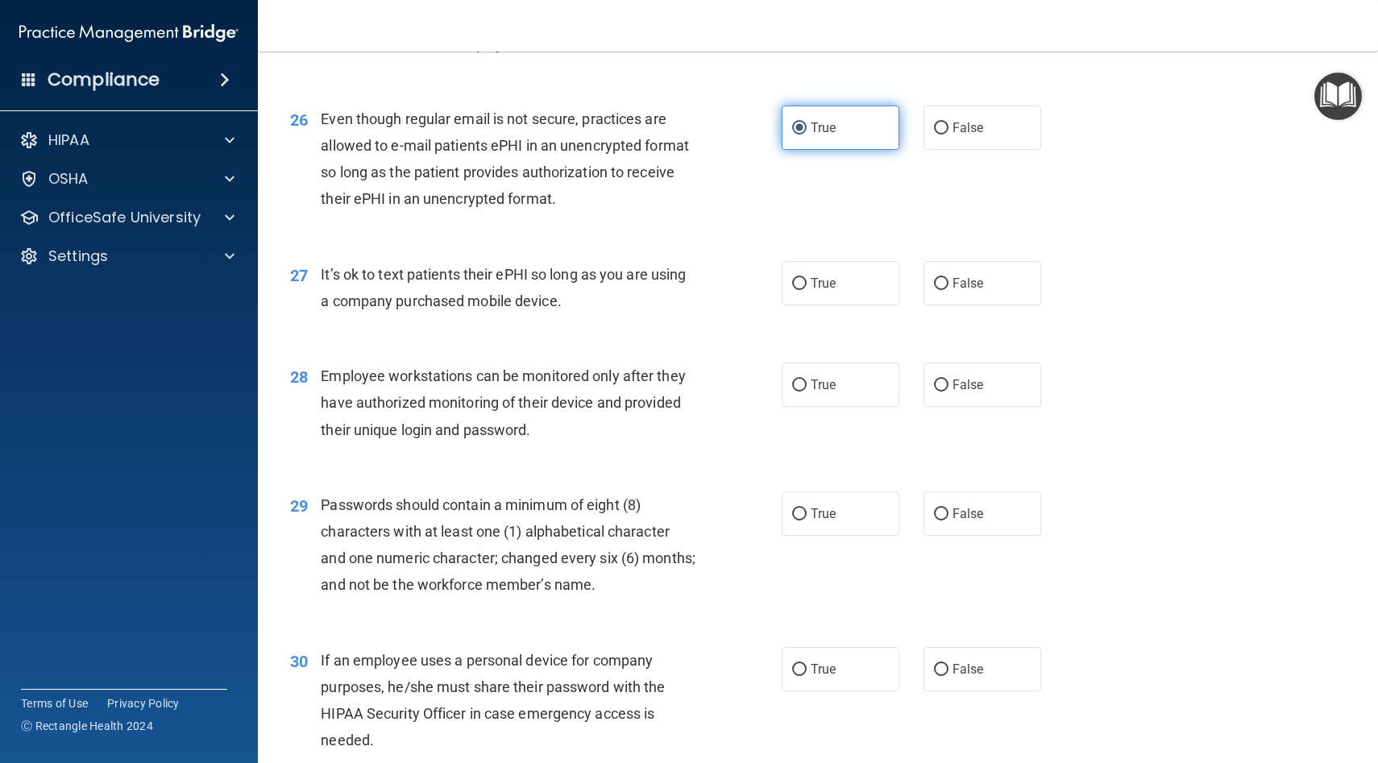
scroll to position [3483, 0]
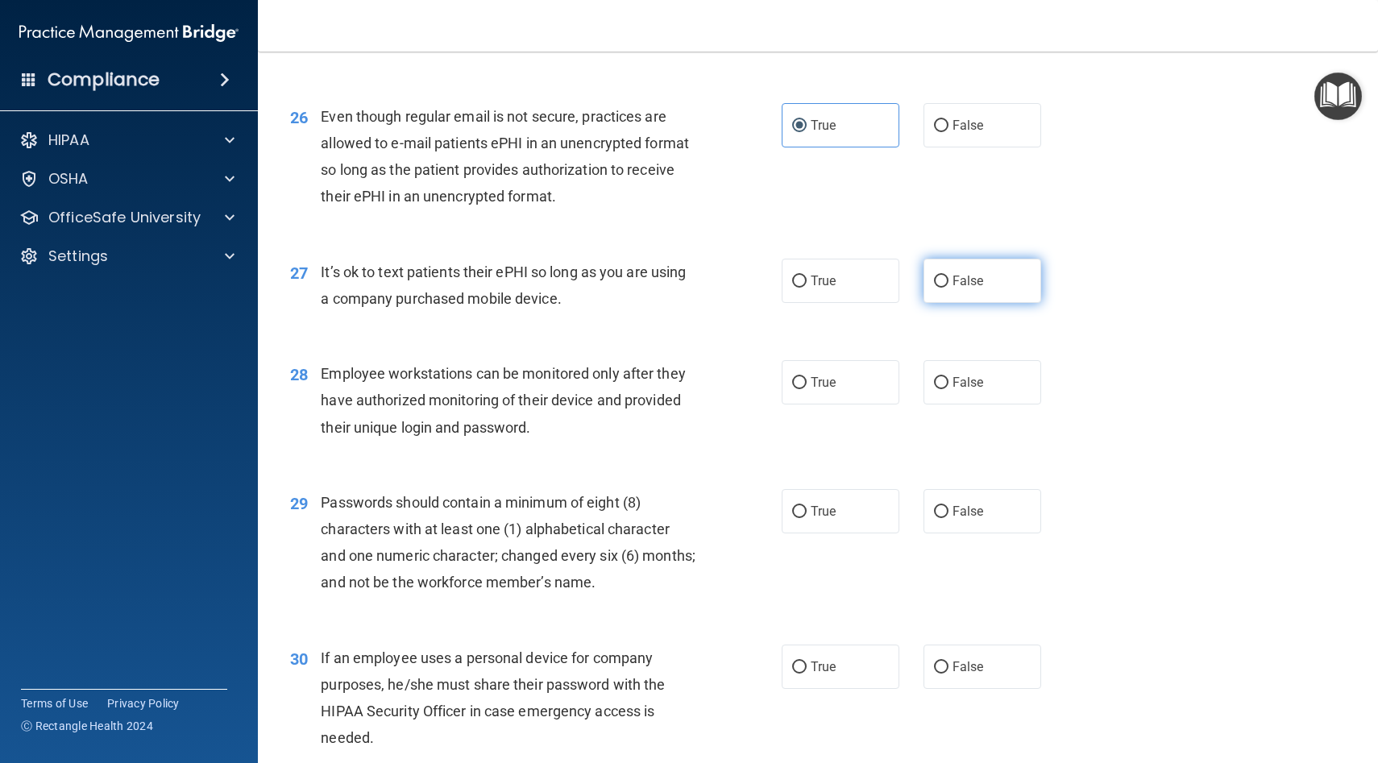
click at [957, 288] on span "False" at bounding box center [968, 280] width 31 height 15
click at [949, 288] on input "False" at bounding box center [941, 282] width 15 height 12
radio input "true"
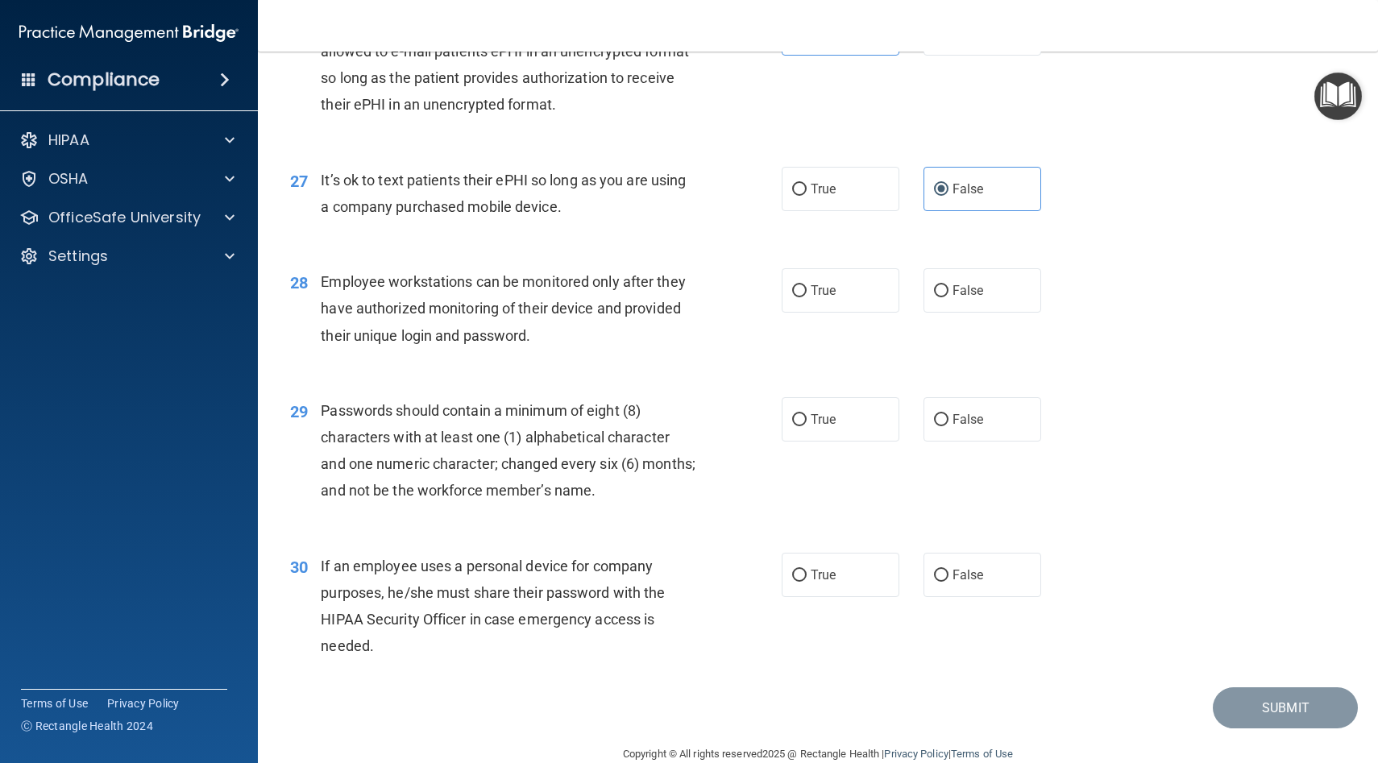
scroll to position [3605, 0]
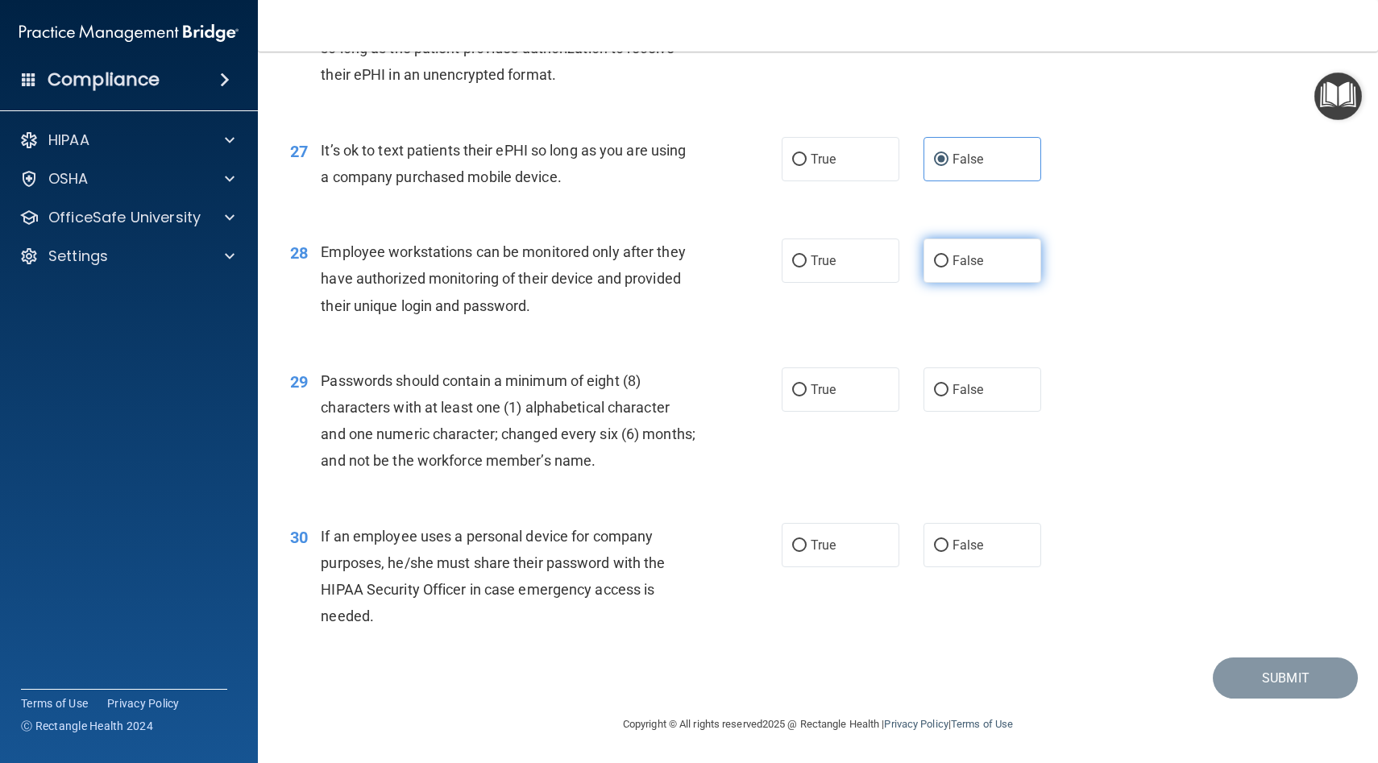
click at [977, 264] on span "False" at bounding box center [968, 260] width 31 height 15
click at [949, 264] on input "False" at bounding box center [941, 262] width 15 height 12
radio input "true"
click at [837, 397] on label "True" at bounding box center [841, 390] width 118 height 44
click at [807, 397] on input "True" at bounding box center [799, 390] width 15 height 12
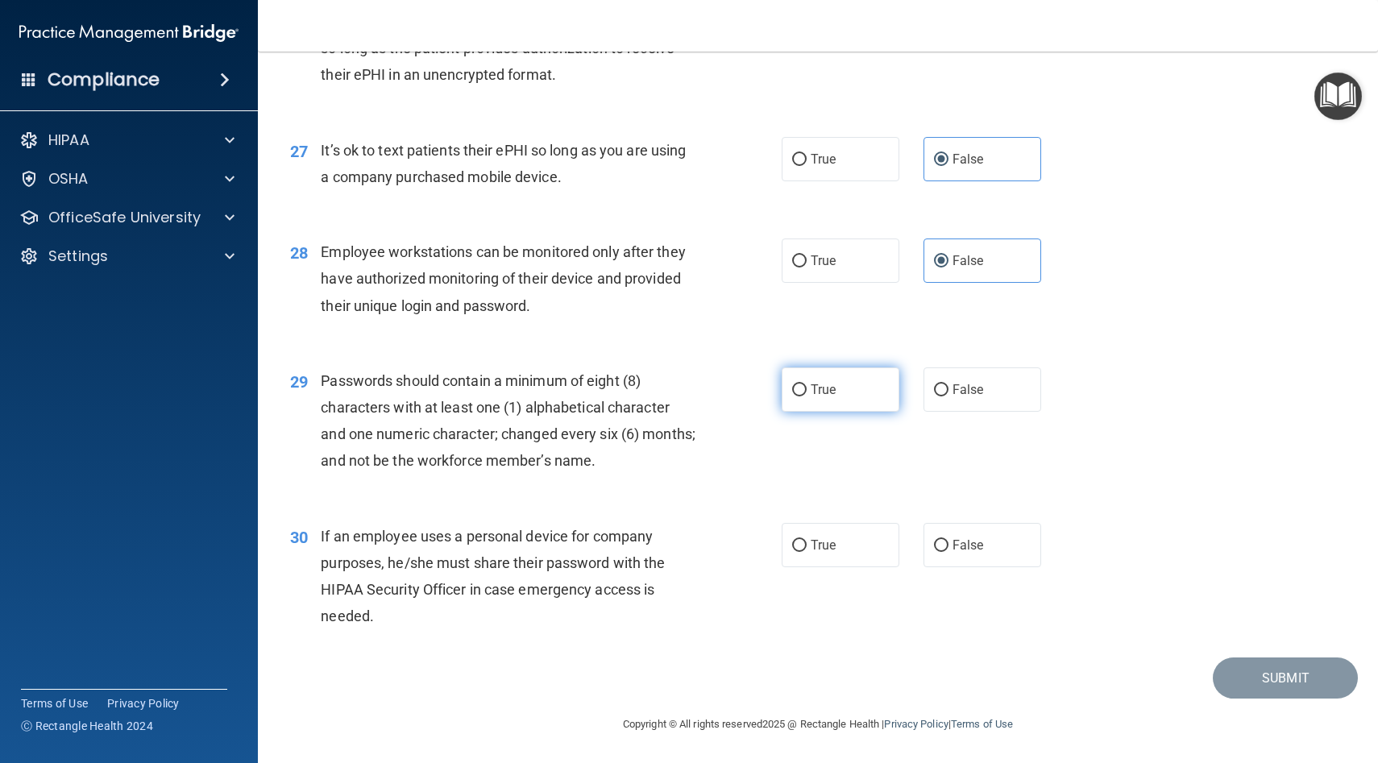
radio input "true"
click at [969, 542] on span "False" at bounding box center [968, 545] width 31 height 15
click at [949, 542] on input "False" at bounding box center [941, 546] width 15 height 12
radio input "true"
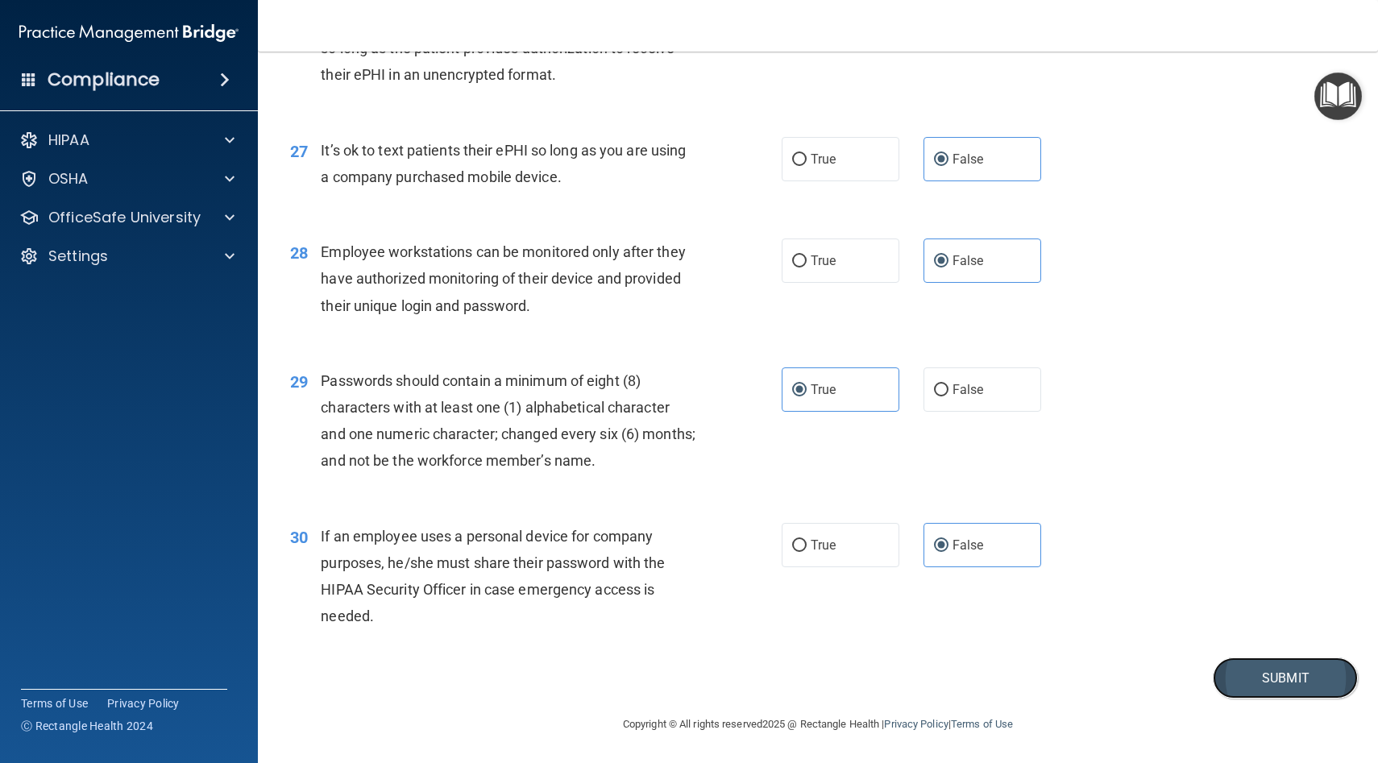
click at [1260, 667] on button "Submit" at bounding box center [1285, 678] width 145 height 41
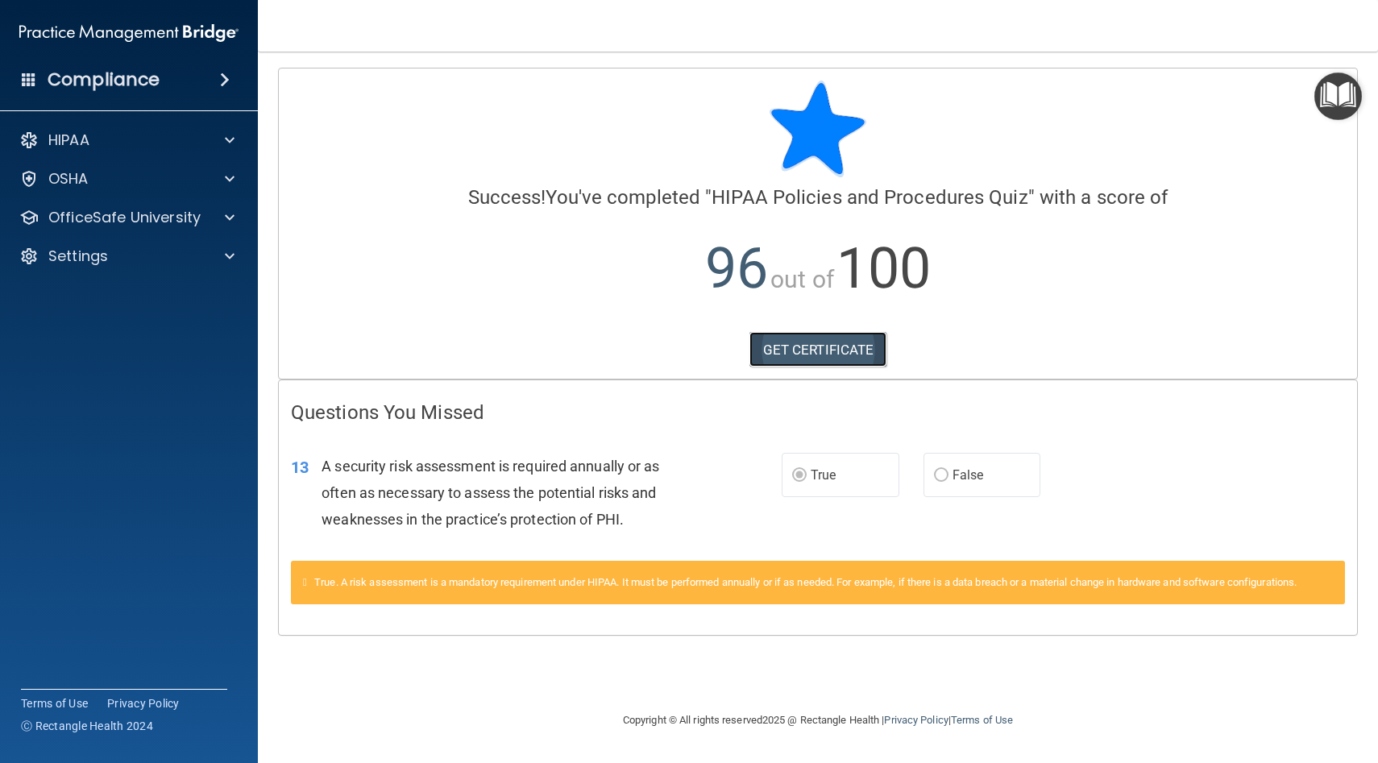
click at [837, 353] on link "GET CERTIFICATE" at bounding box center [819, 349] width 138 height 35
click at [210, 214] on div at bounding box center [227, 217] width 40 height 19
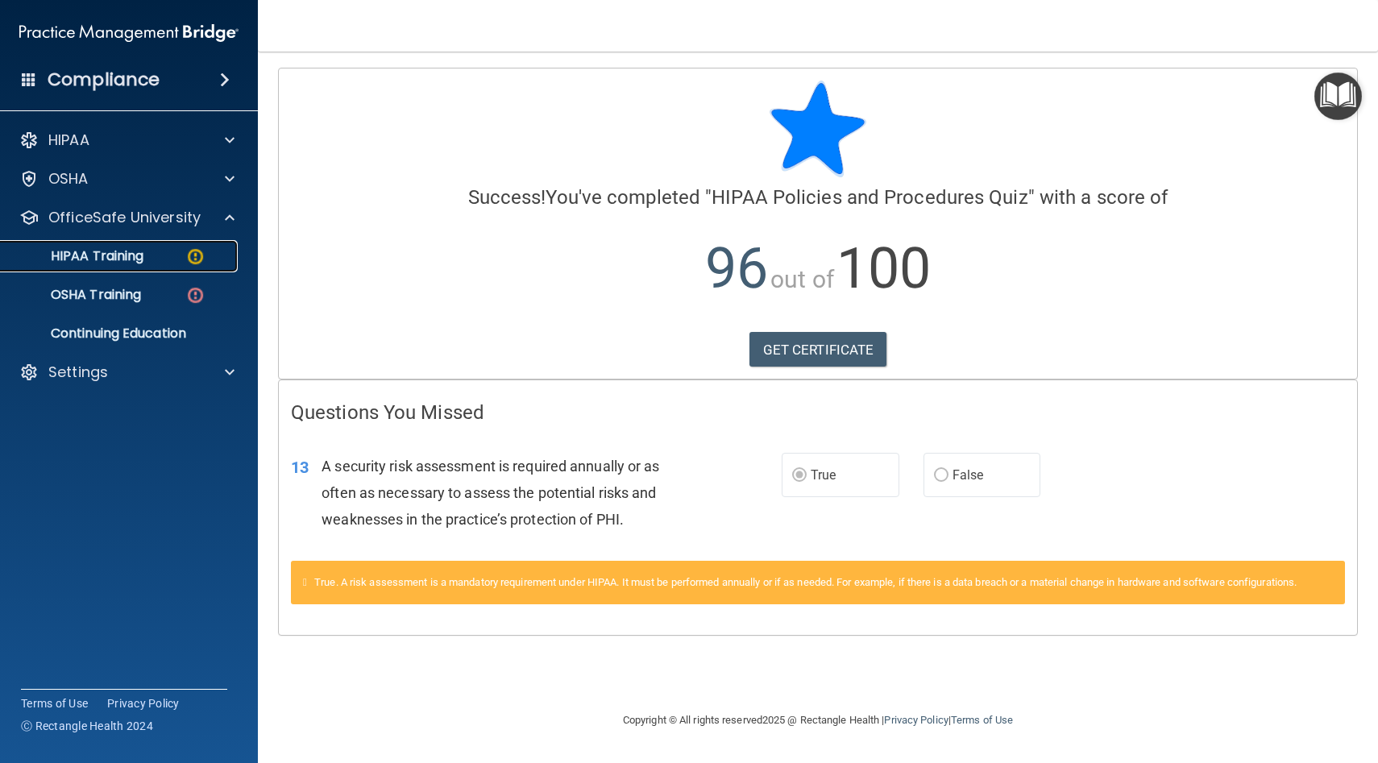
click at [193, 252] on img at bounding box center [195, 257] width 20 height 20
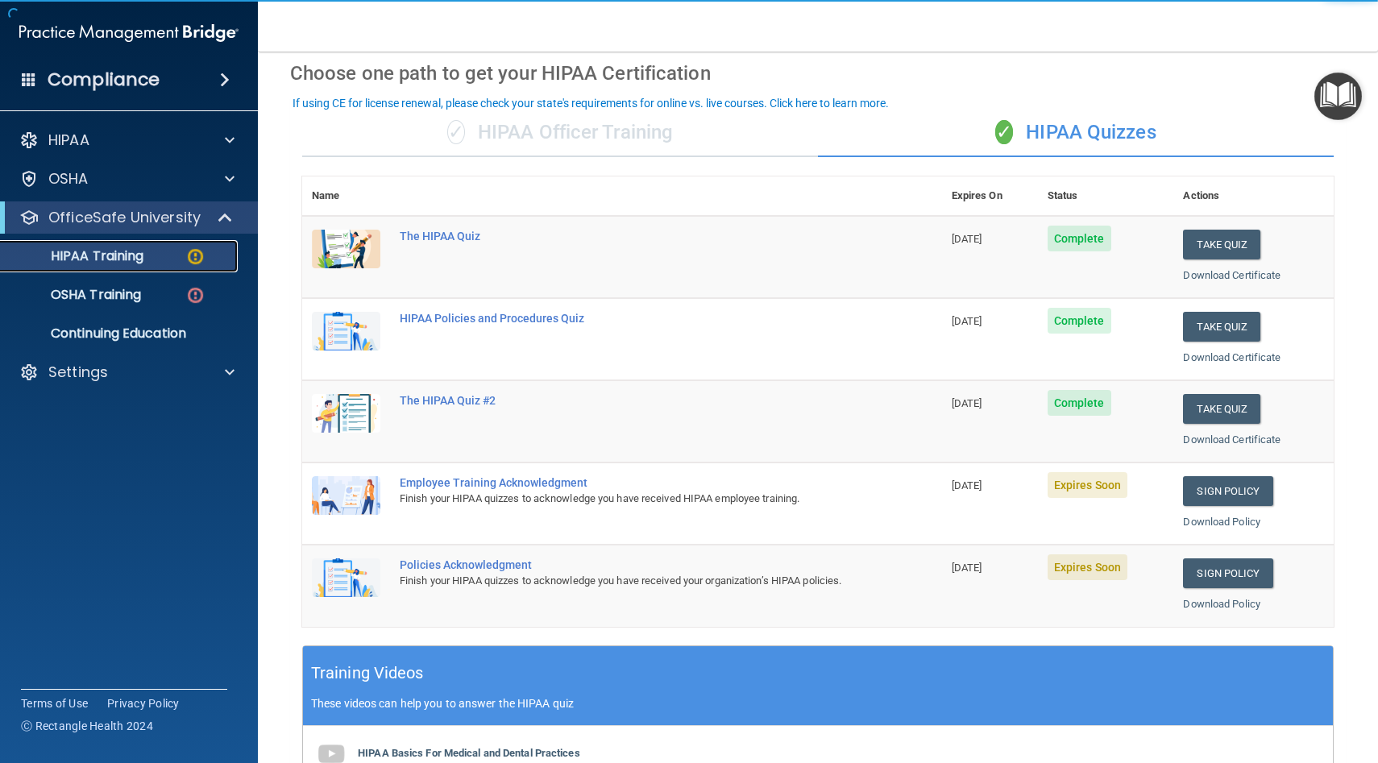
scroll to position [73, 0]
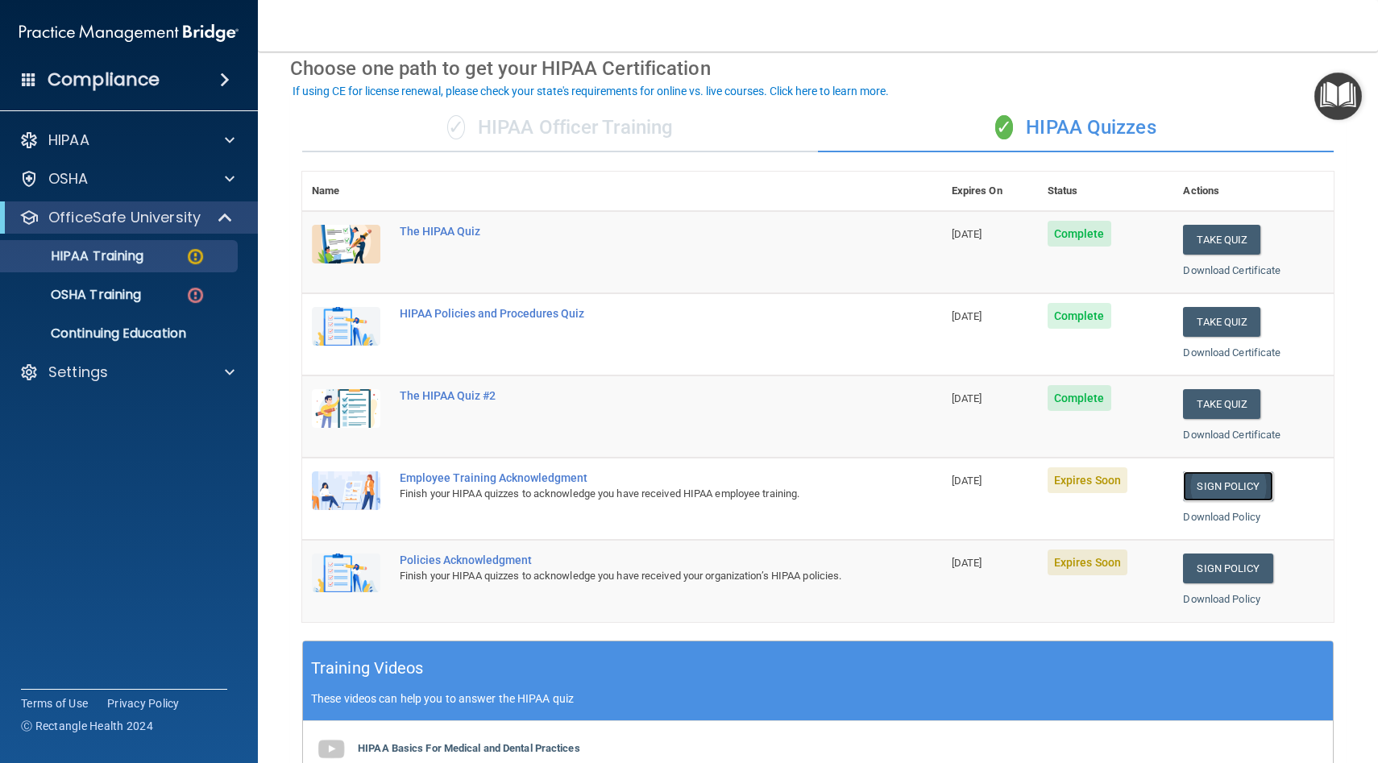
click at [1243, 485] on link "Sign Policy" at bounding box center [1227, 487] width 89 height 30
